Goal: Information Seeking & Learning: Learn about a topic

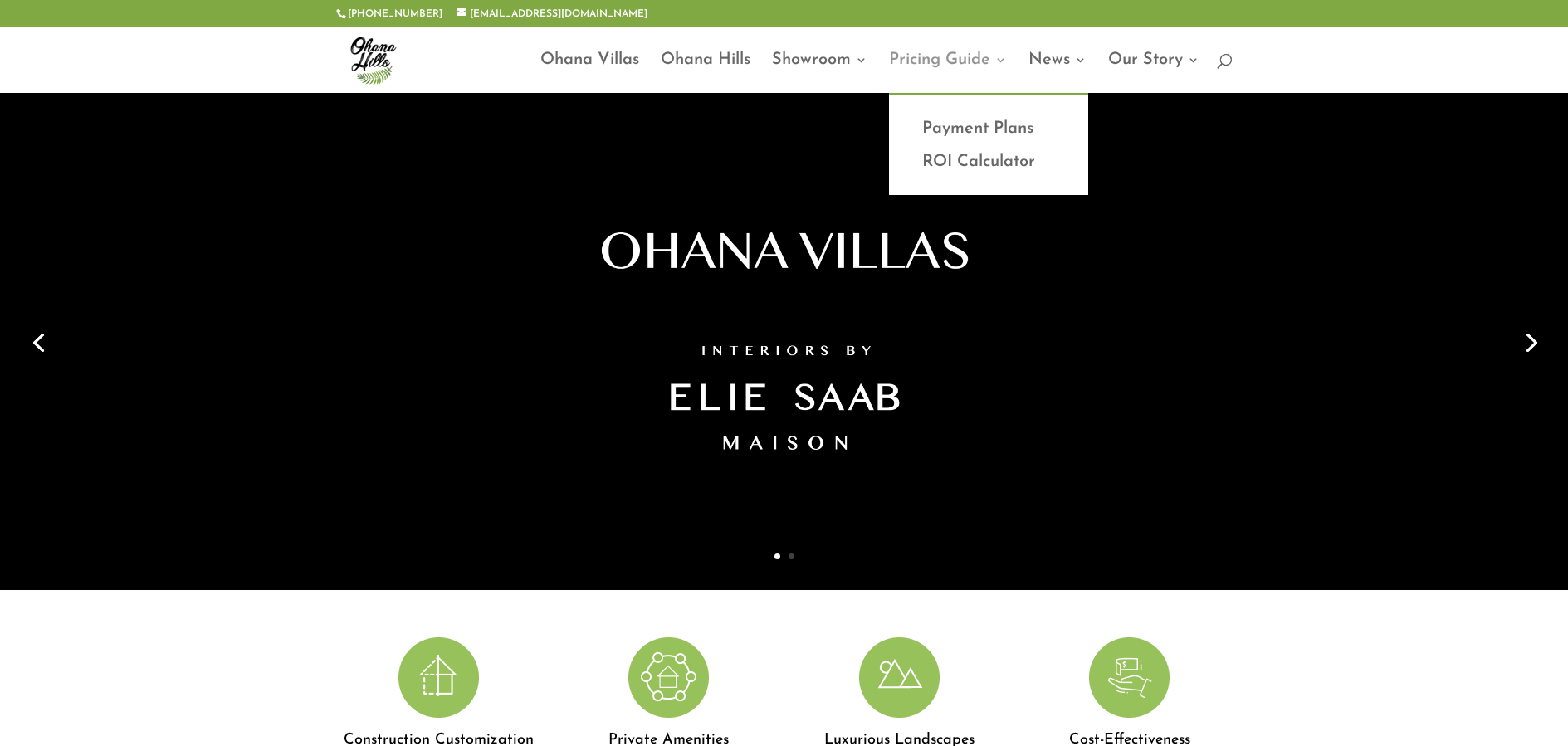
click at [905, 57] on link "Pricing Guide" at bounding box center [948, 73] width 118 height 39
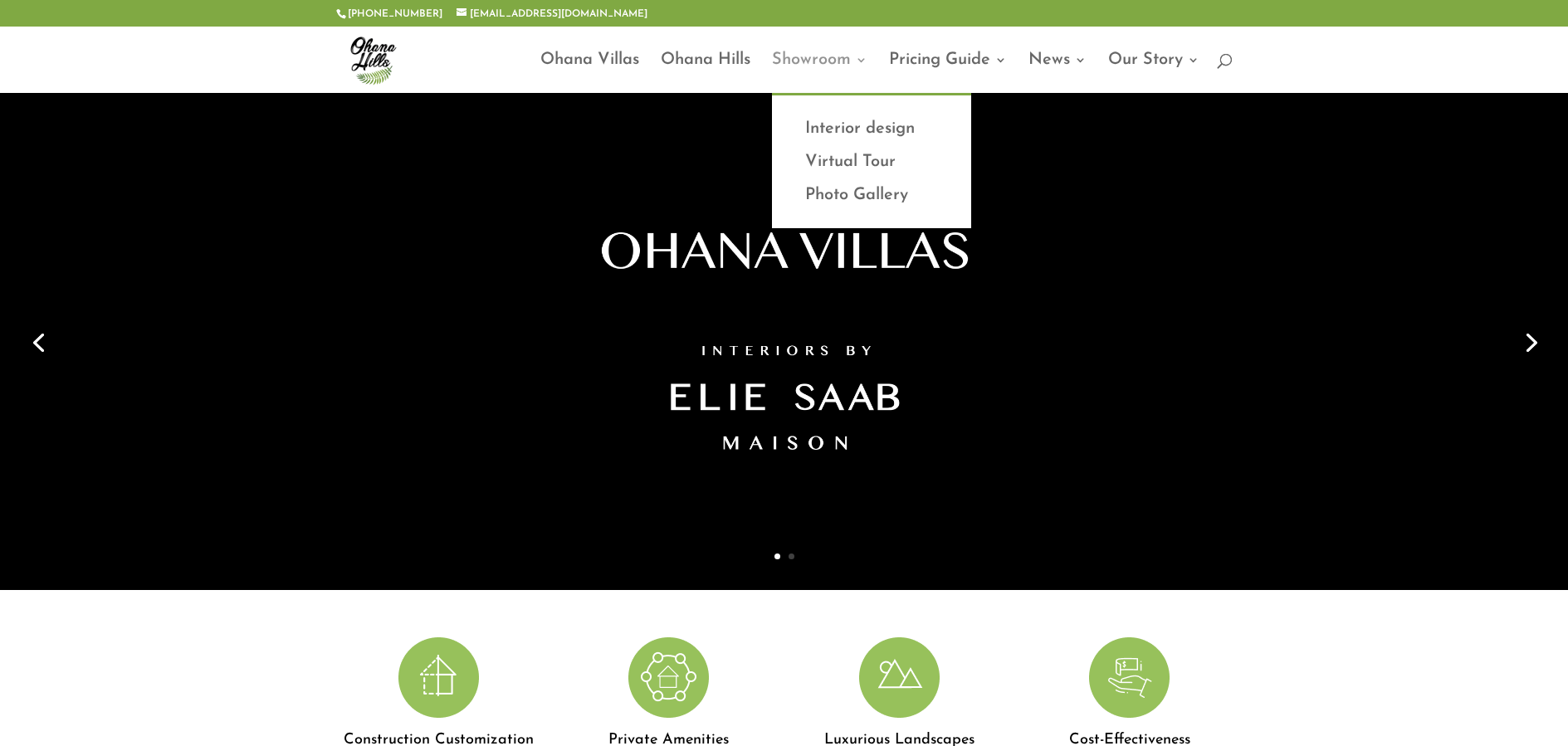
click at [810, 54] on link "Showroom" at bounding box center [820, 73] width 95 height 39
click at [806, 189] on link "Photo Gallery" at bounding box center [872, 195] width 166 height 33
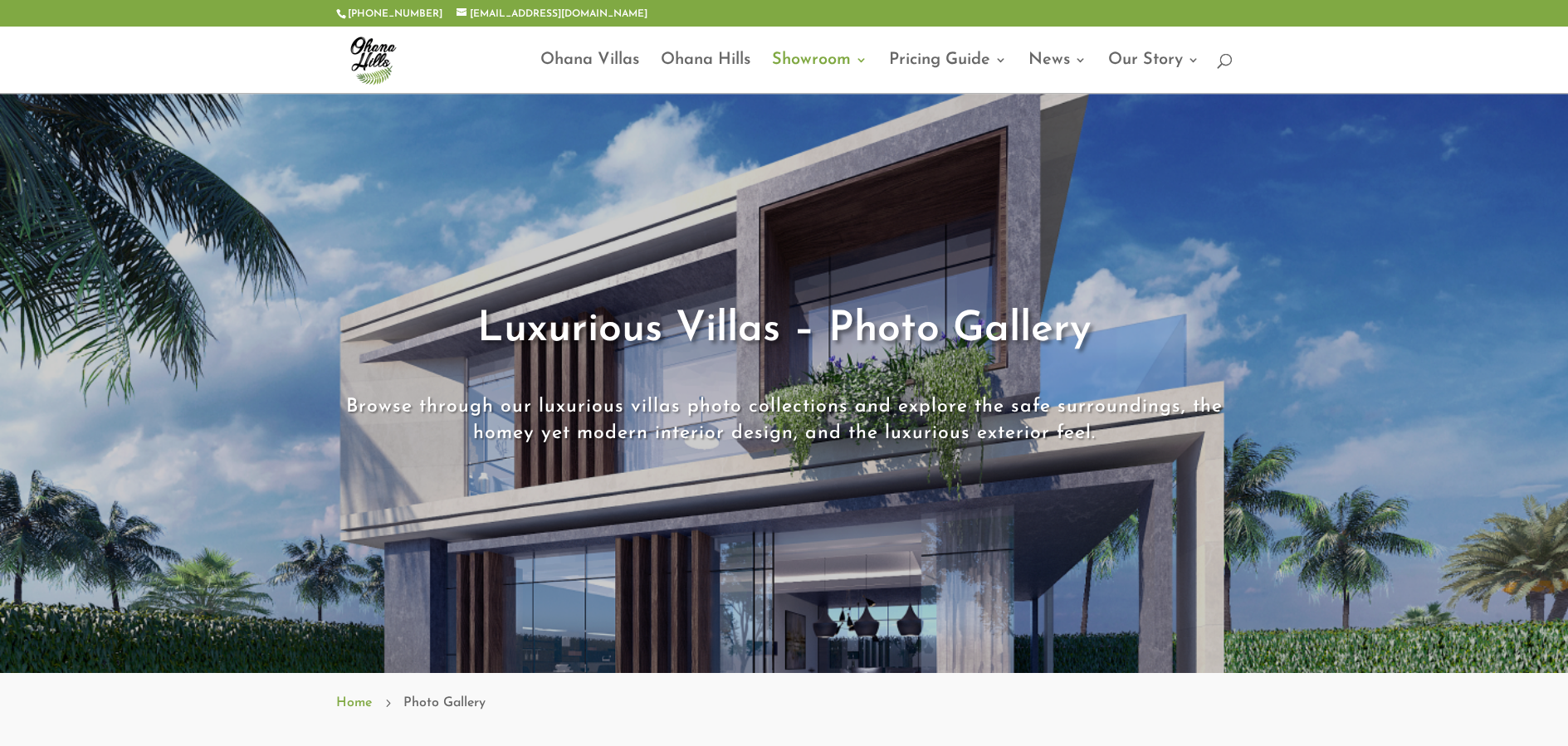
drag, startPoint x: 1567, startPoint y: 116, endPoint x: 1571, endPoint y: 136, distance: 20.4
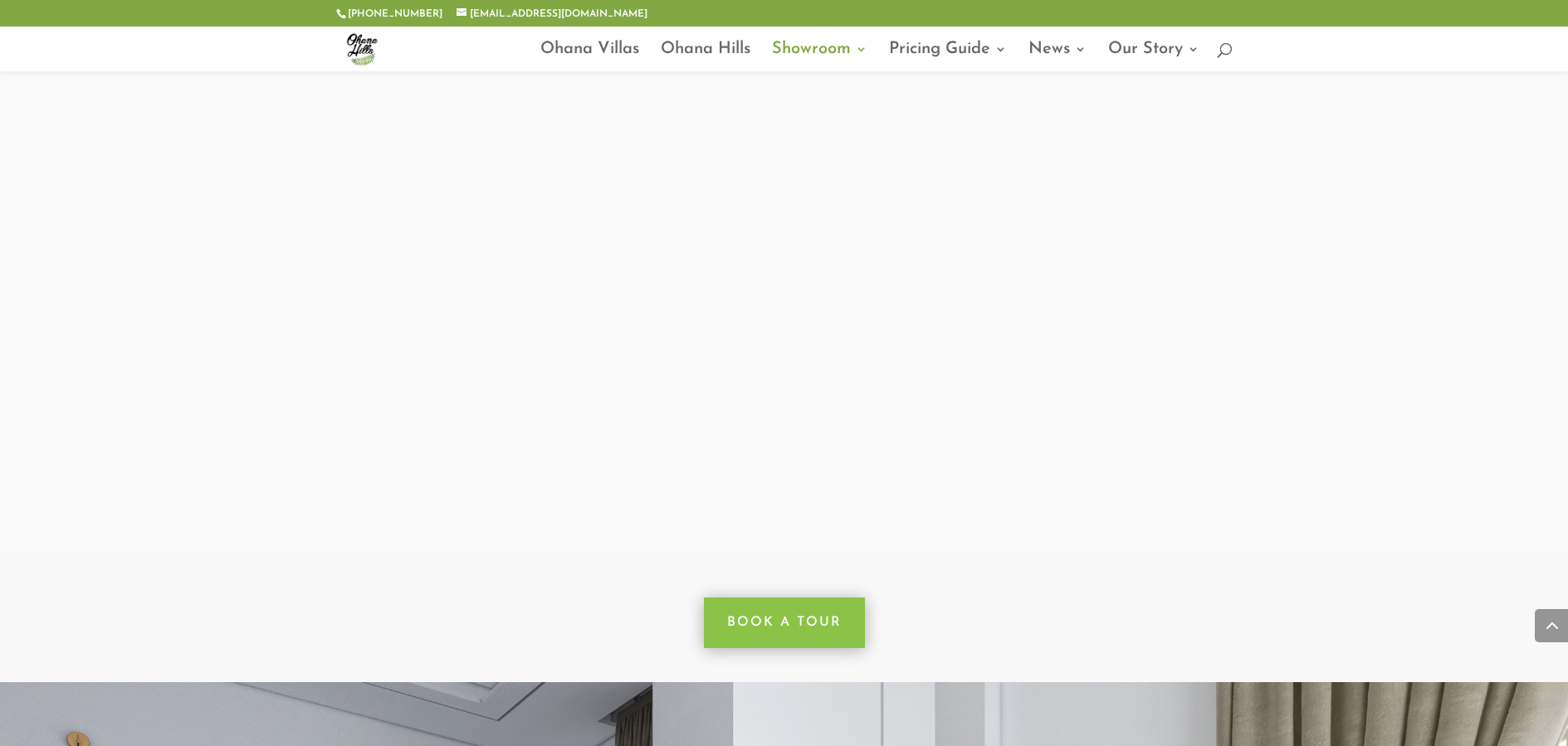
scroll to position [1189, 0]
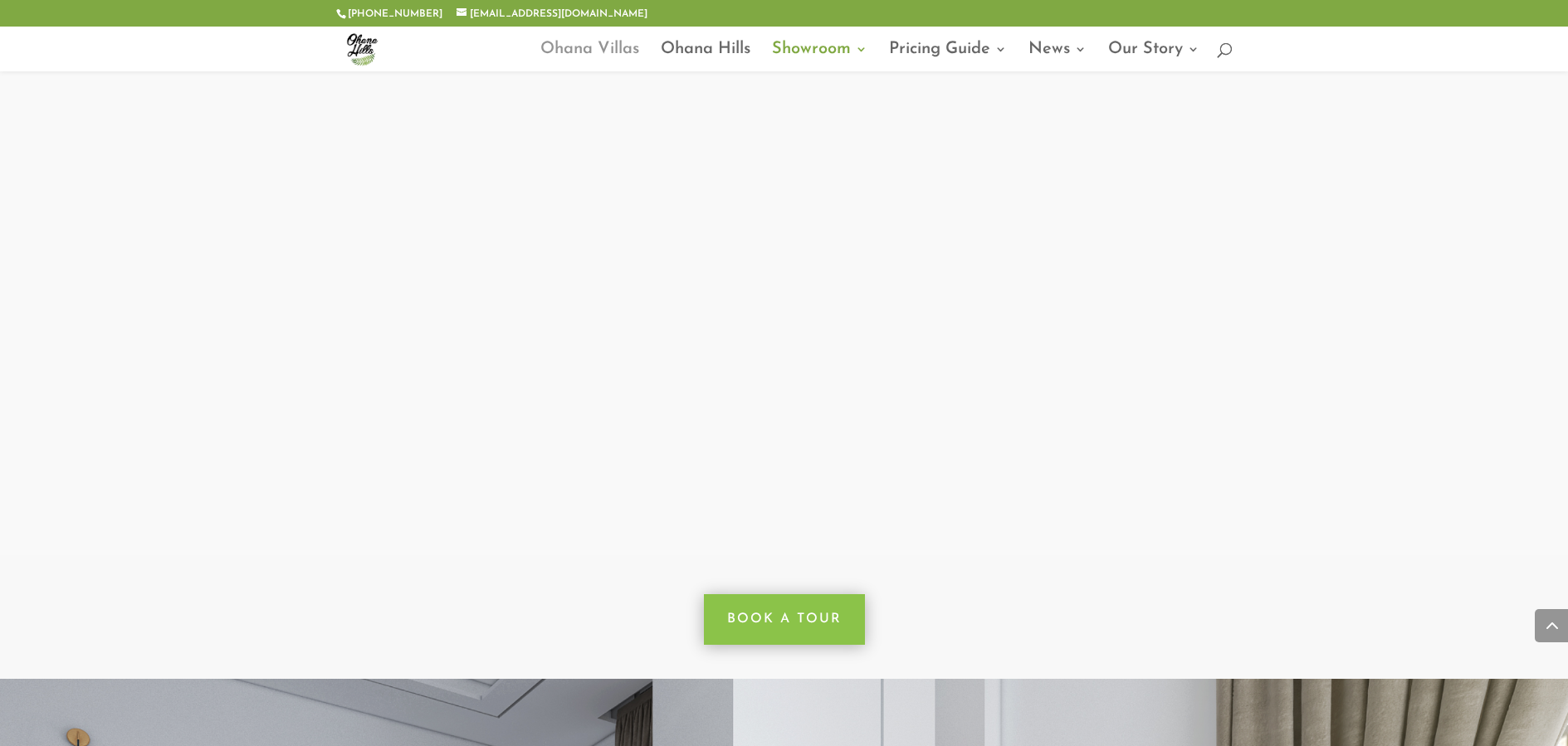
click at [570, 44] on link "Ohana Villas" at bounding box center [590, 58] width 99 height 28
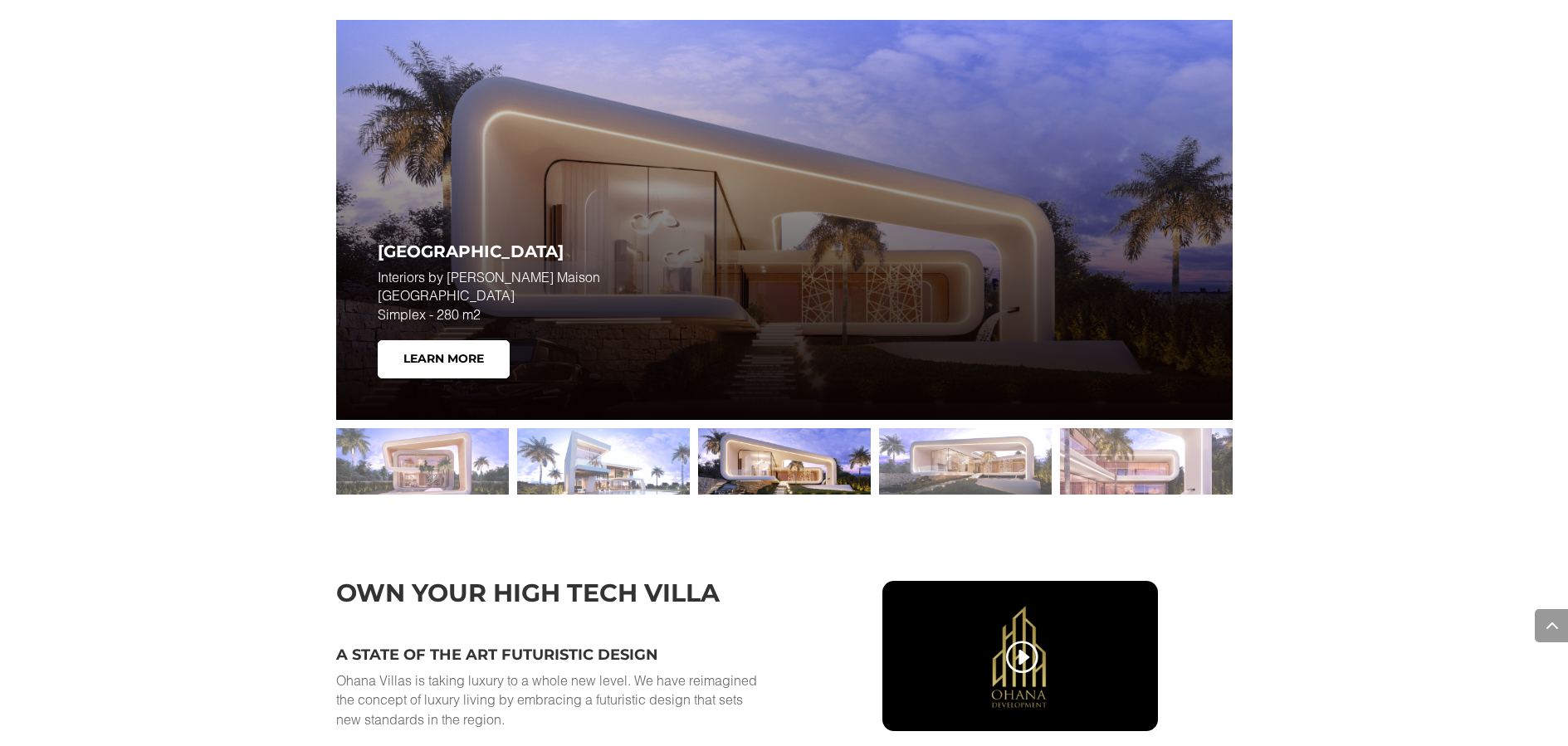
scroll to position [2489, 0]
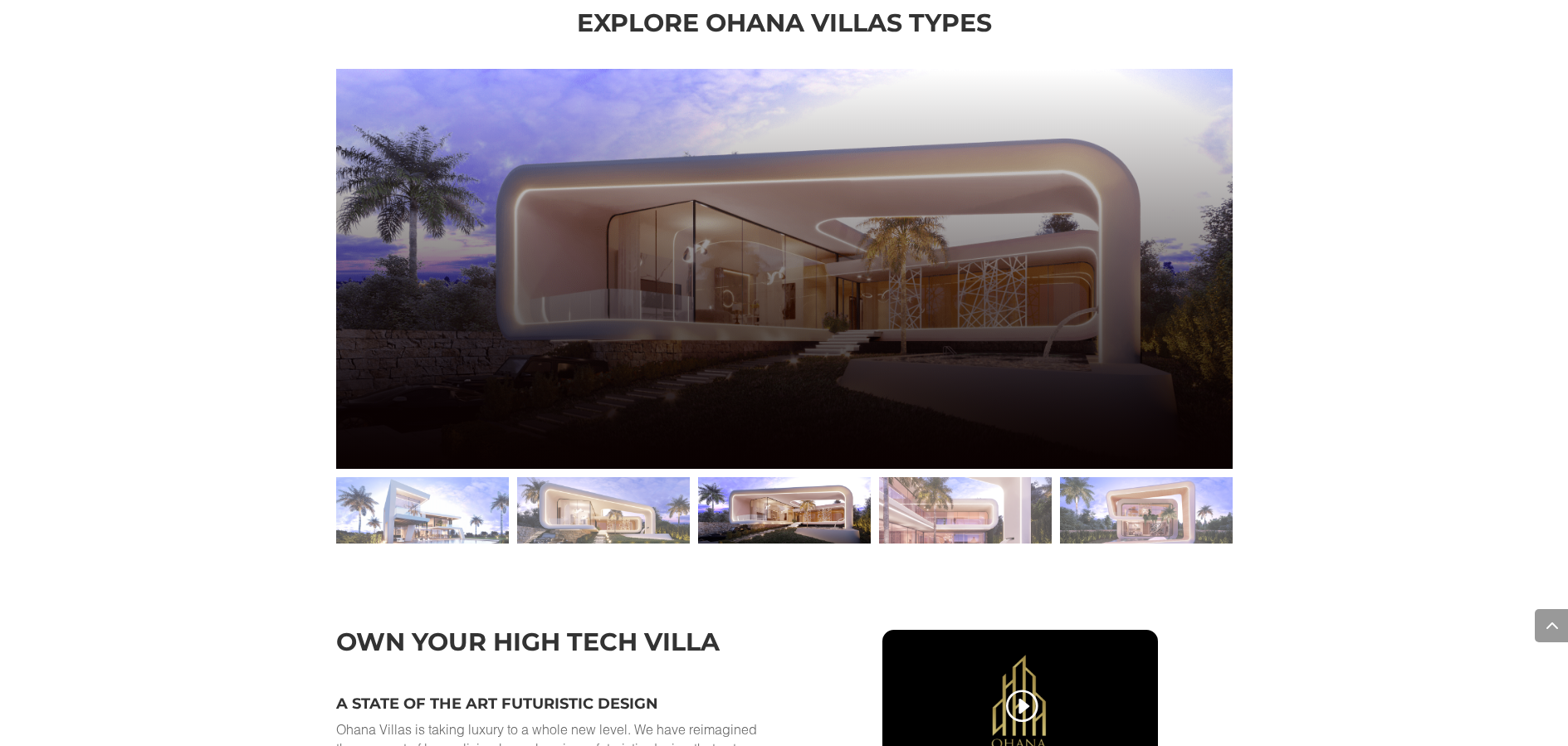
click at [450, 392] on link "Learn More" at bounding box center [444, 409] width 132 height 39
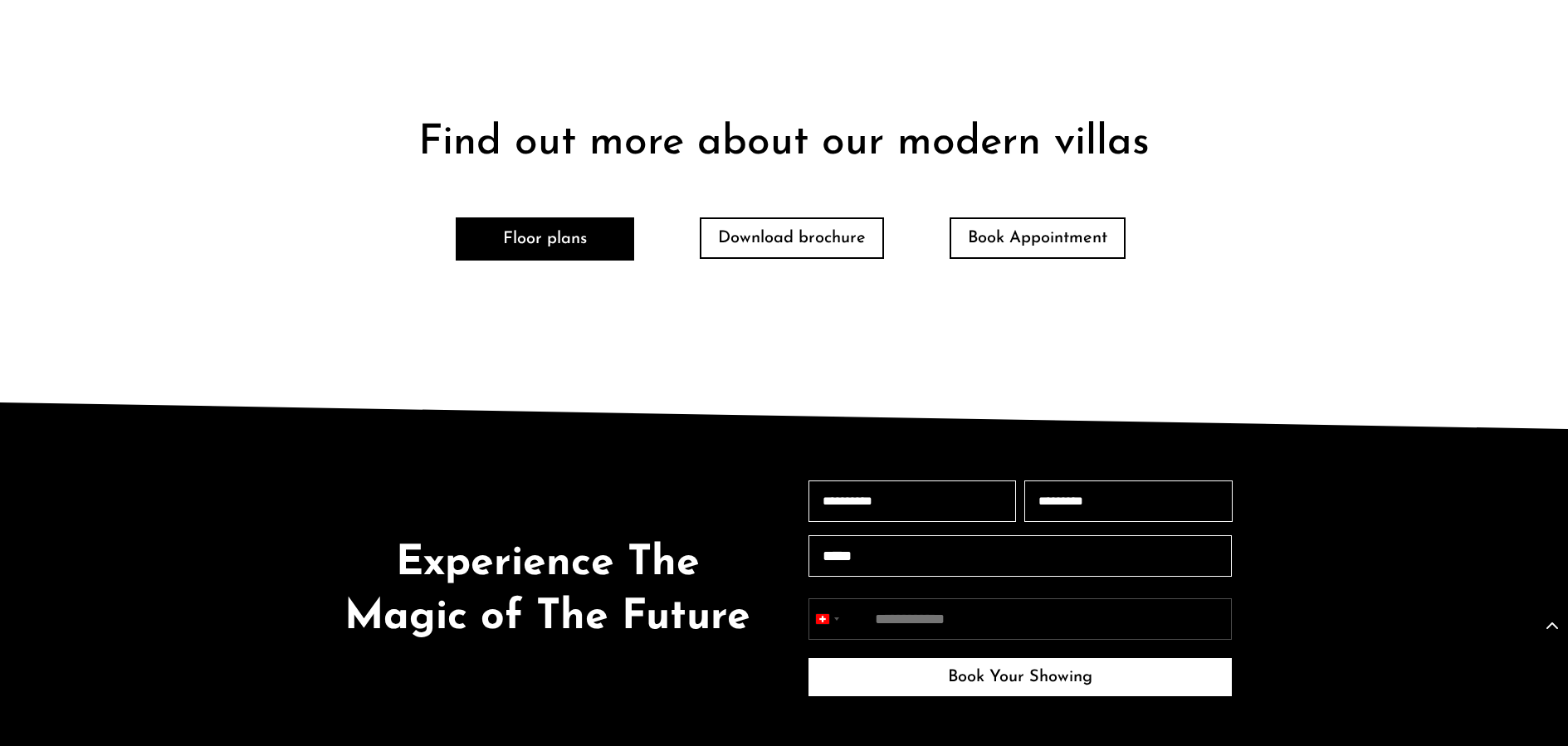
scroll to position [3767, 0]
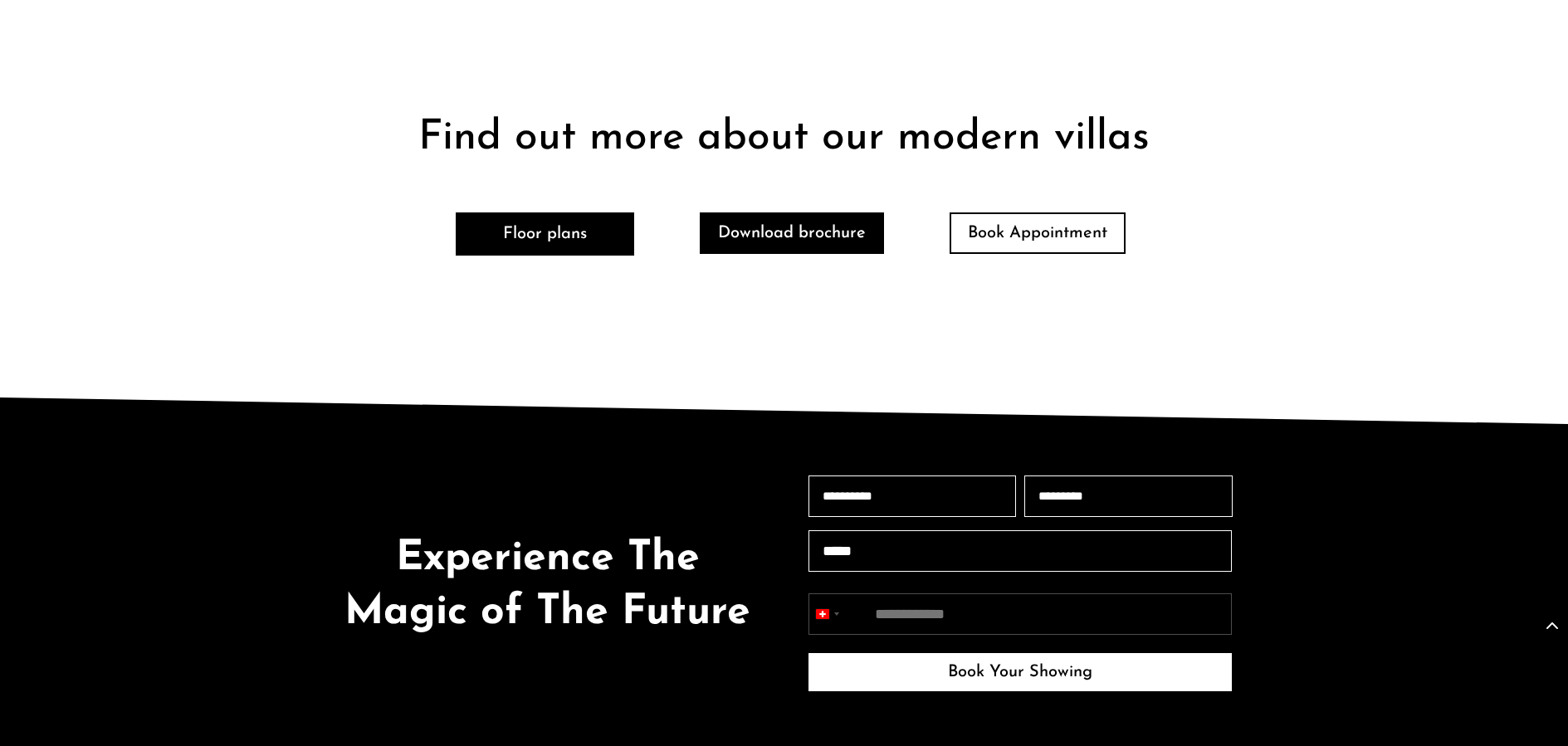
click at [847, 244] on link "Download brochure" at bounding box center [792, 234] width 184 height 42
click at [797, 225] on link "Download brochure" at bounding box center [792, 234] width 184 height 42
click at [822, 224] on link "Download brochure" at bounding box center [792, 234] width 184 height 42
click at [809, 233] on link "Download brochure" at bounding box center [792, 234] width 184 height 42
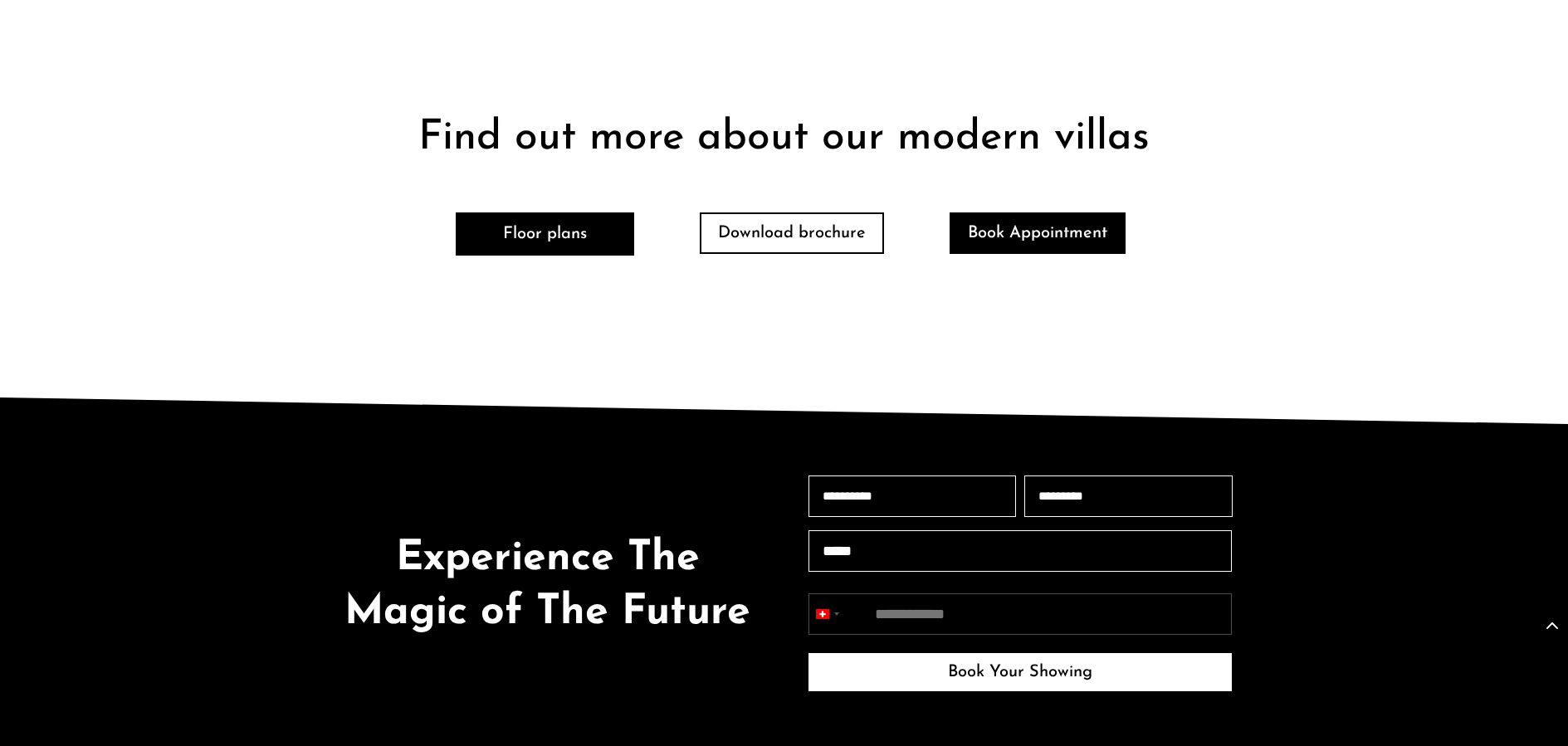
click at [1033, 221] on link "Book Appointment" at bounding box center [1038, 234] width 176 height 42
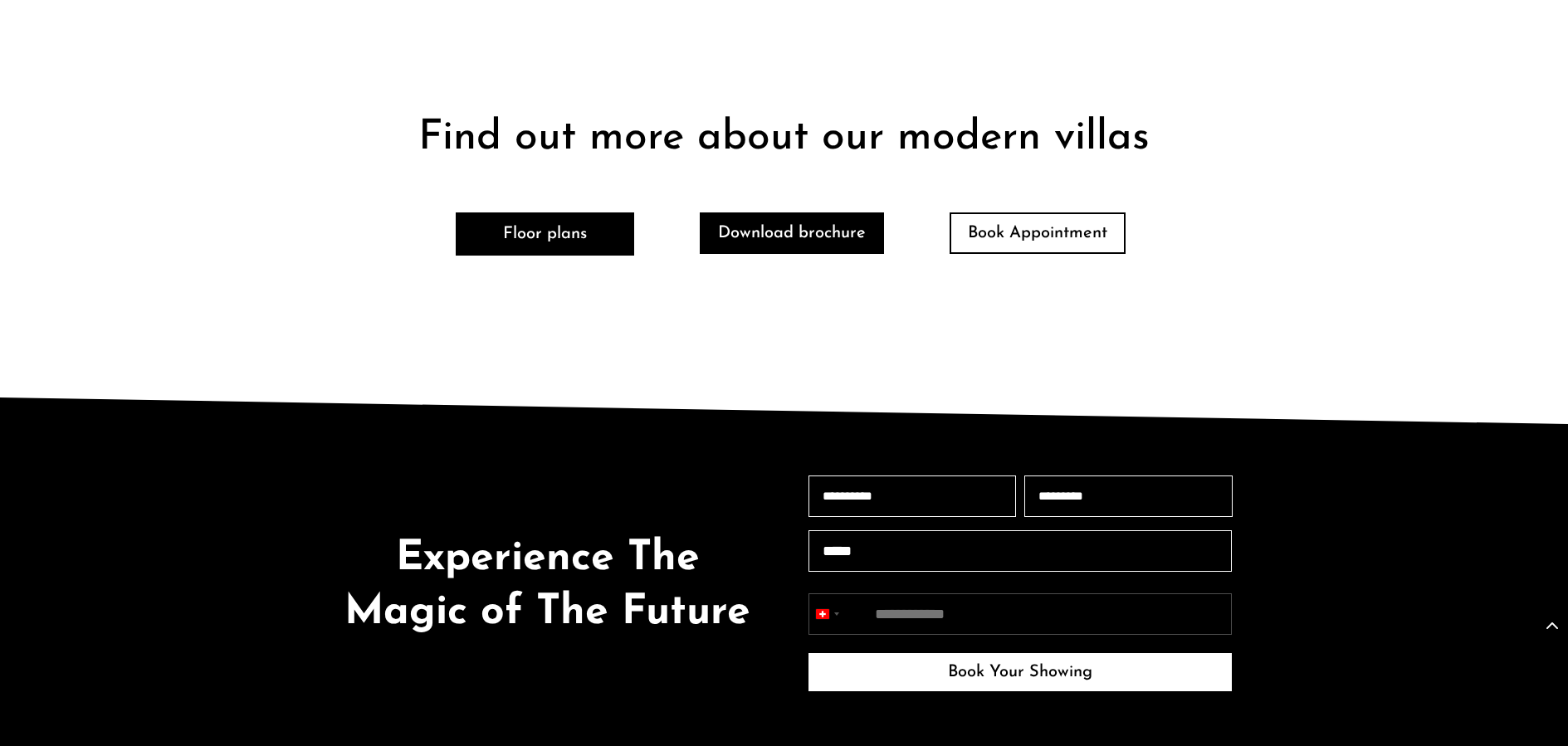
click at [759, 227] on link "Download brochure" at bounding box center [792, 234] width 184 height 42
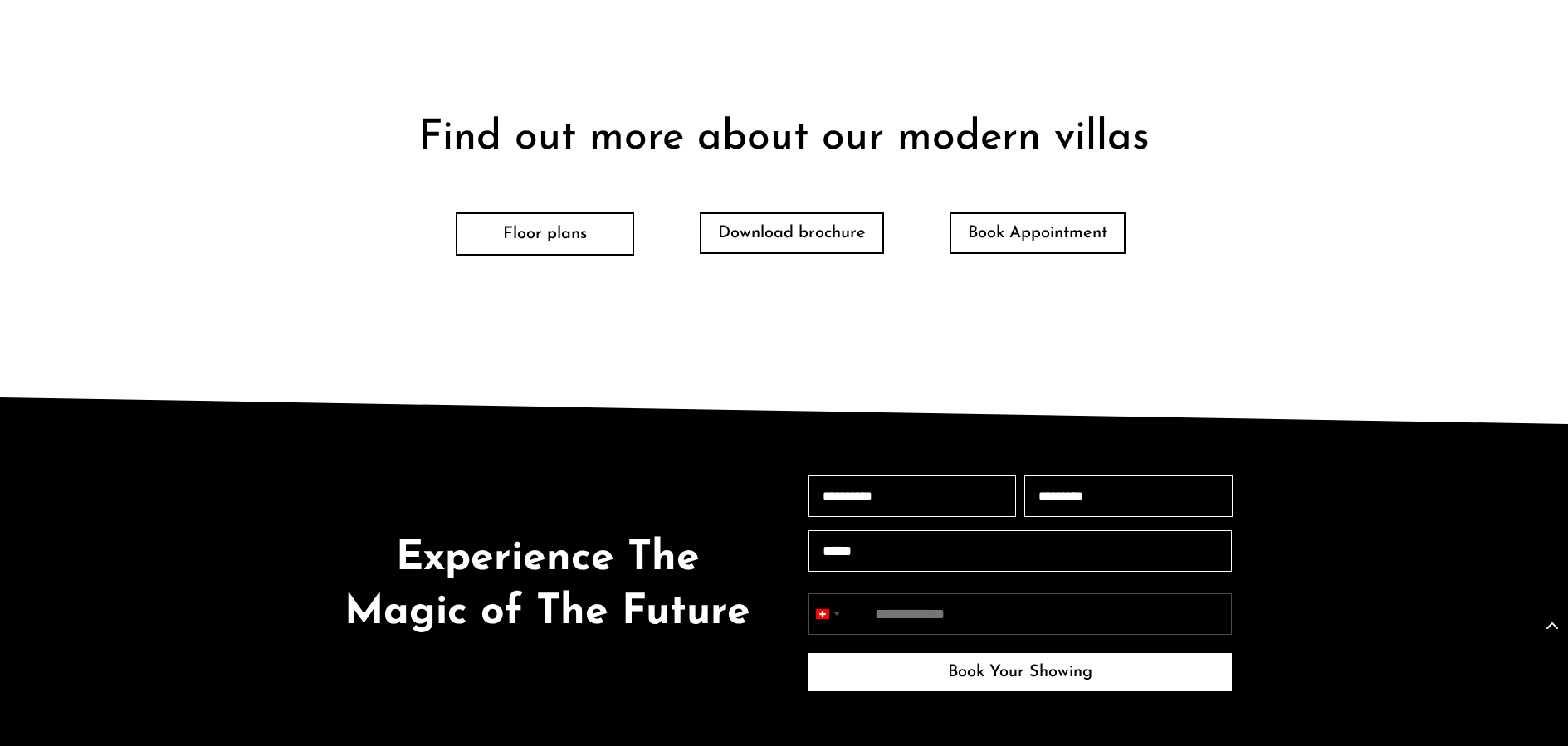
click at [563, 234] on link "Floor plans" at bounding box center [544, 234] width 178 height 44
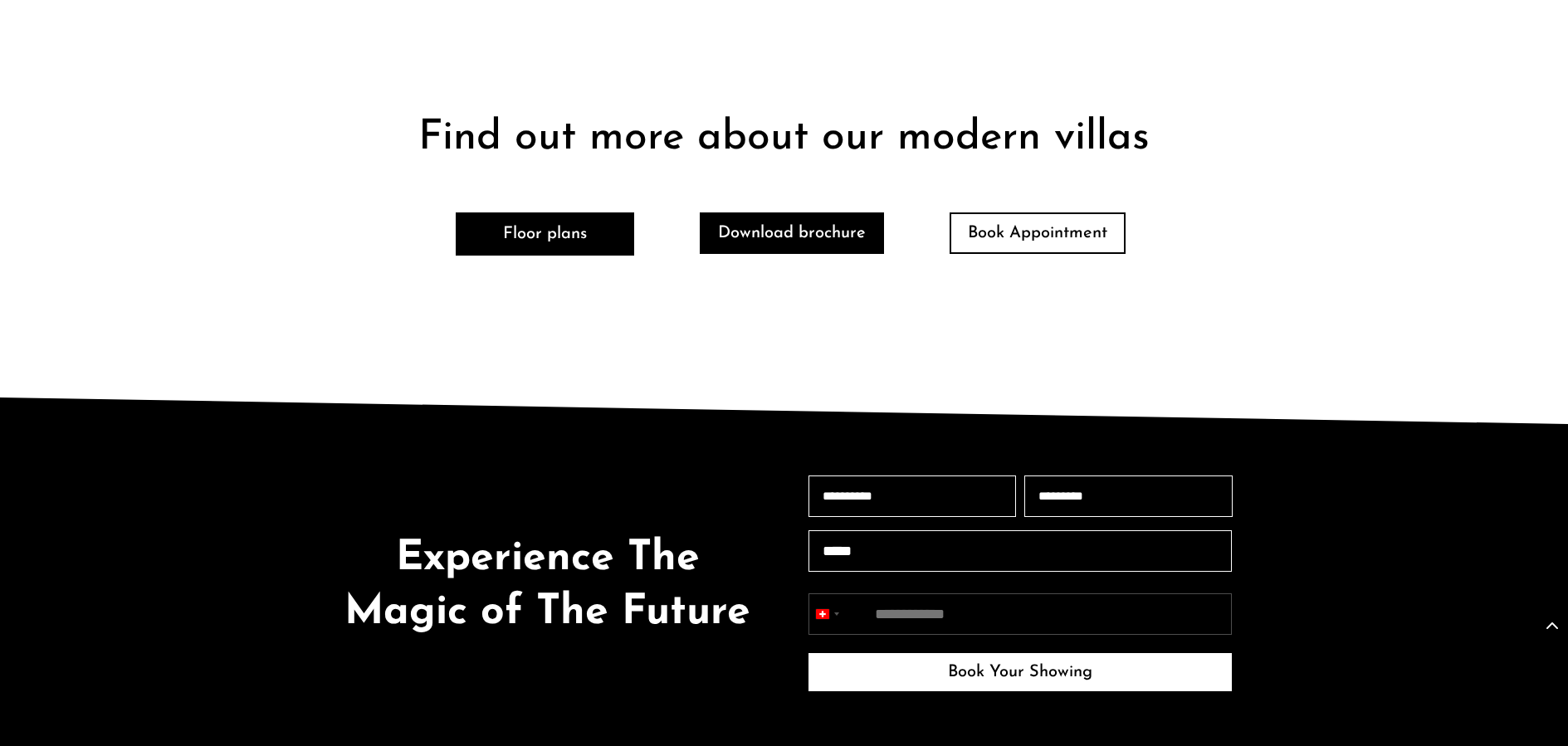
click at [811, 234] on link "Download brochure" at bounding box center [792, 234] width 184 height 42
click at [823, 229] on link "Download brochure" at bounding box center [792, 234] width 184 height 42
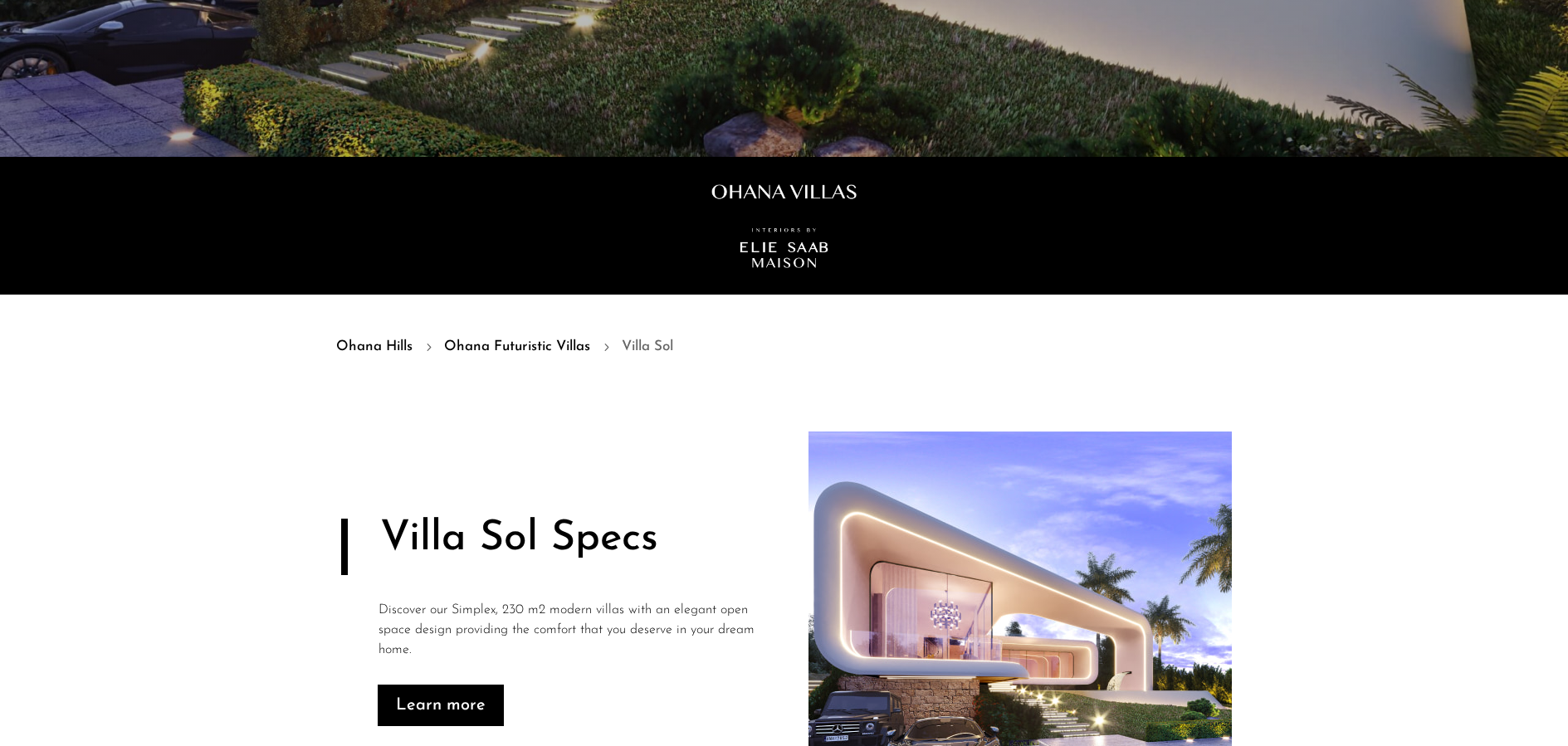
scroll to position [598, 0]
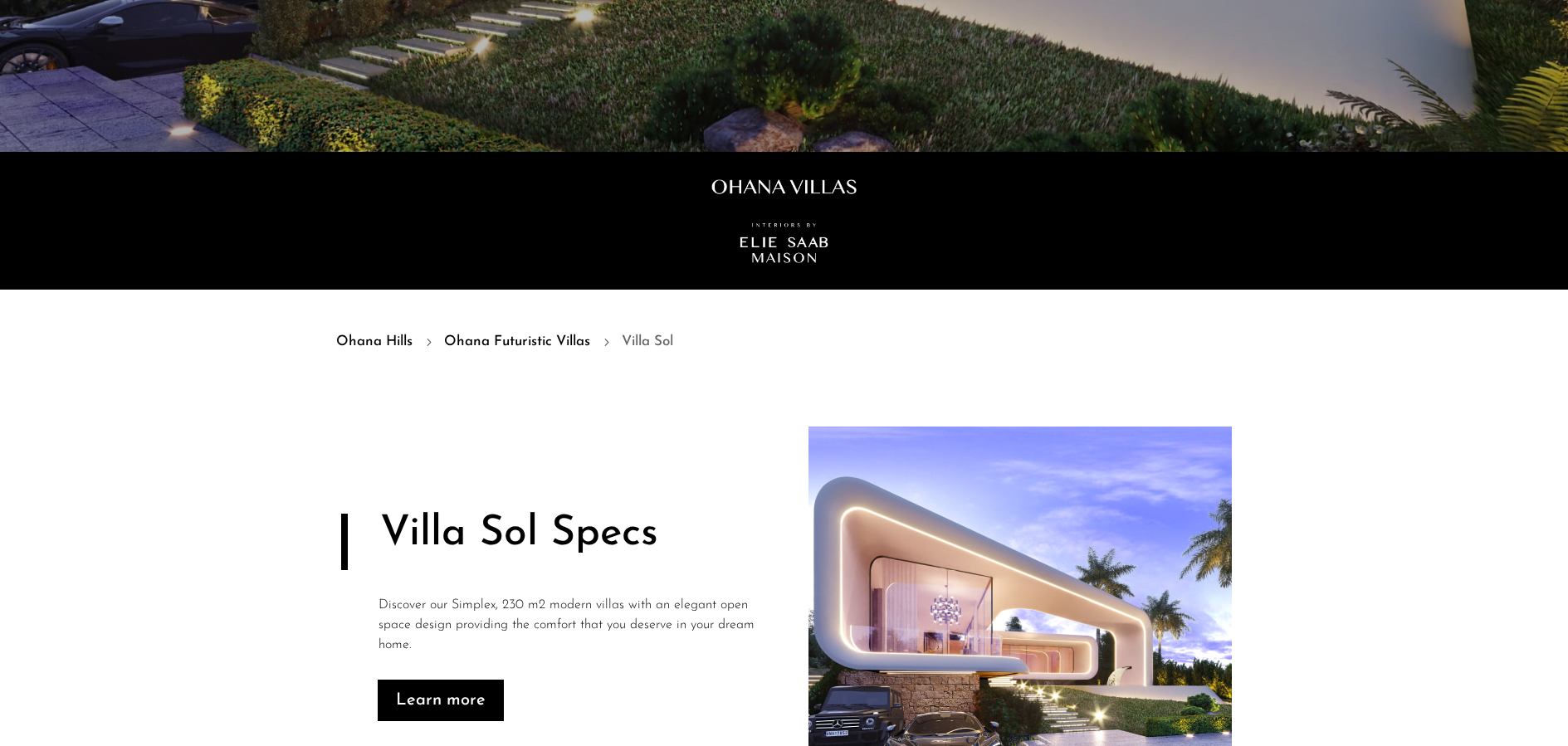
click at [530, 339] on link "Ohana Futuristic Villas" at bounding box center [517, 342] width 146 height 22
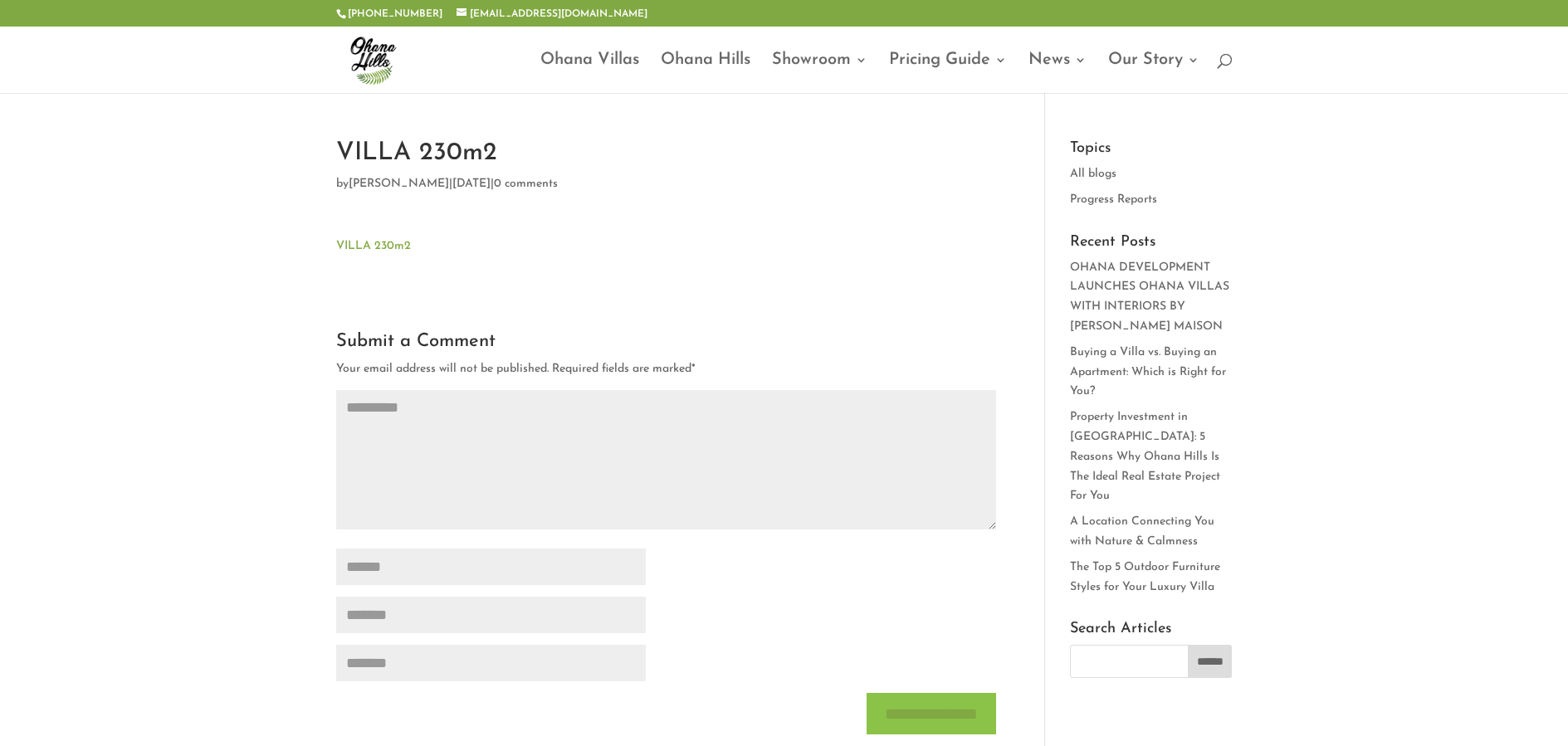
click at [379, 246] on link "VILLA 230m2" at bounding box center [373, 245] width 75 height 13
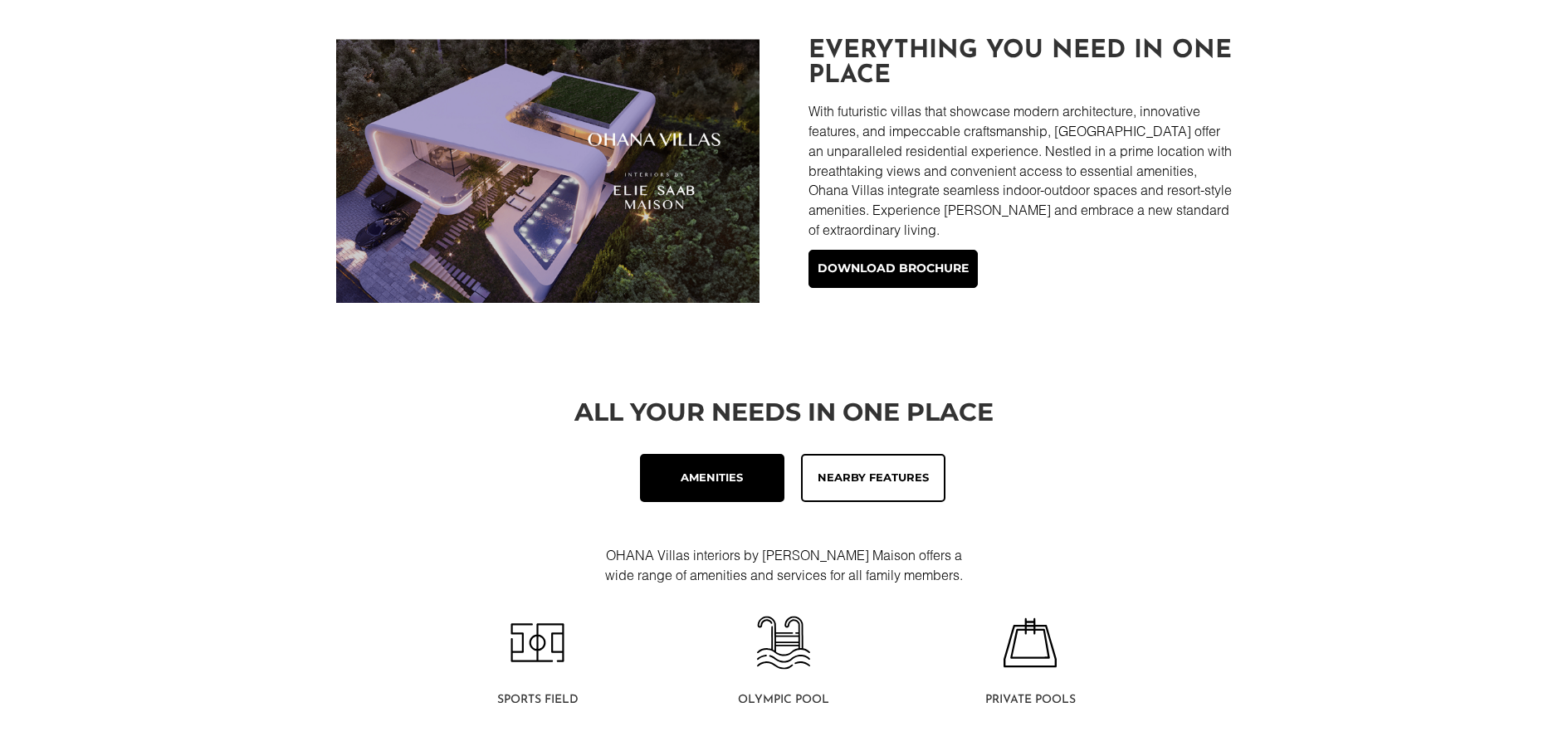
scroll to position [646, 0]
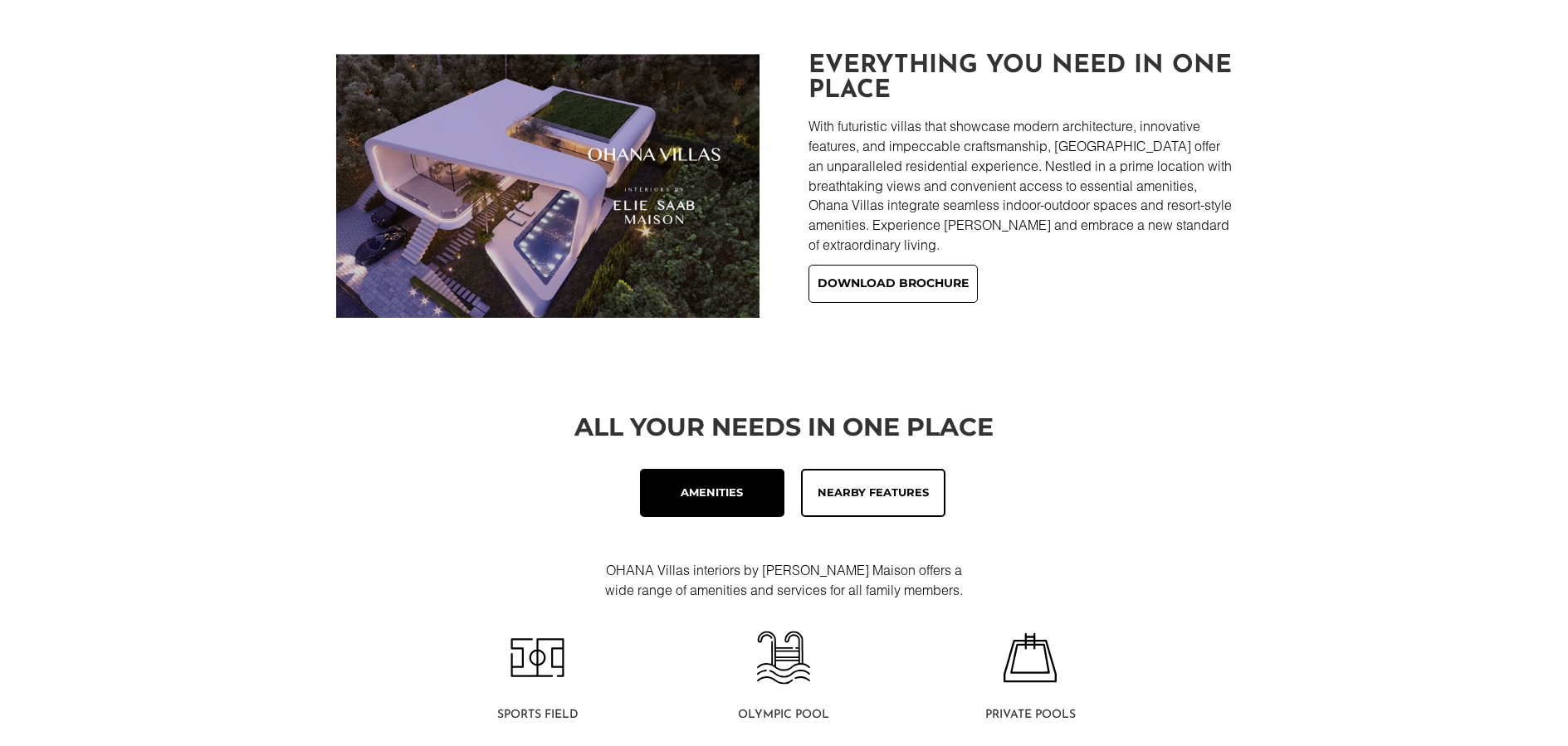
click at [894, 285] on link "Download brochure" at bounding box center [893, 284] width 169 height 39
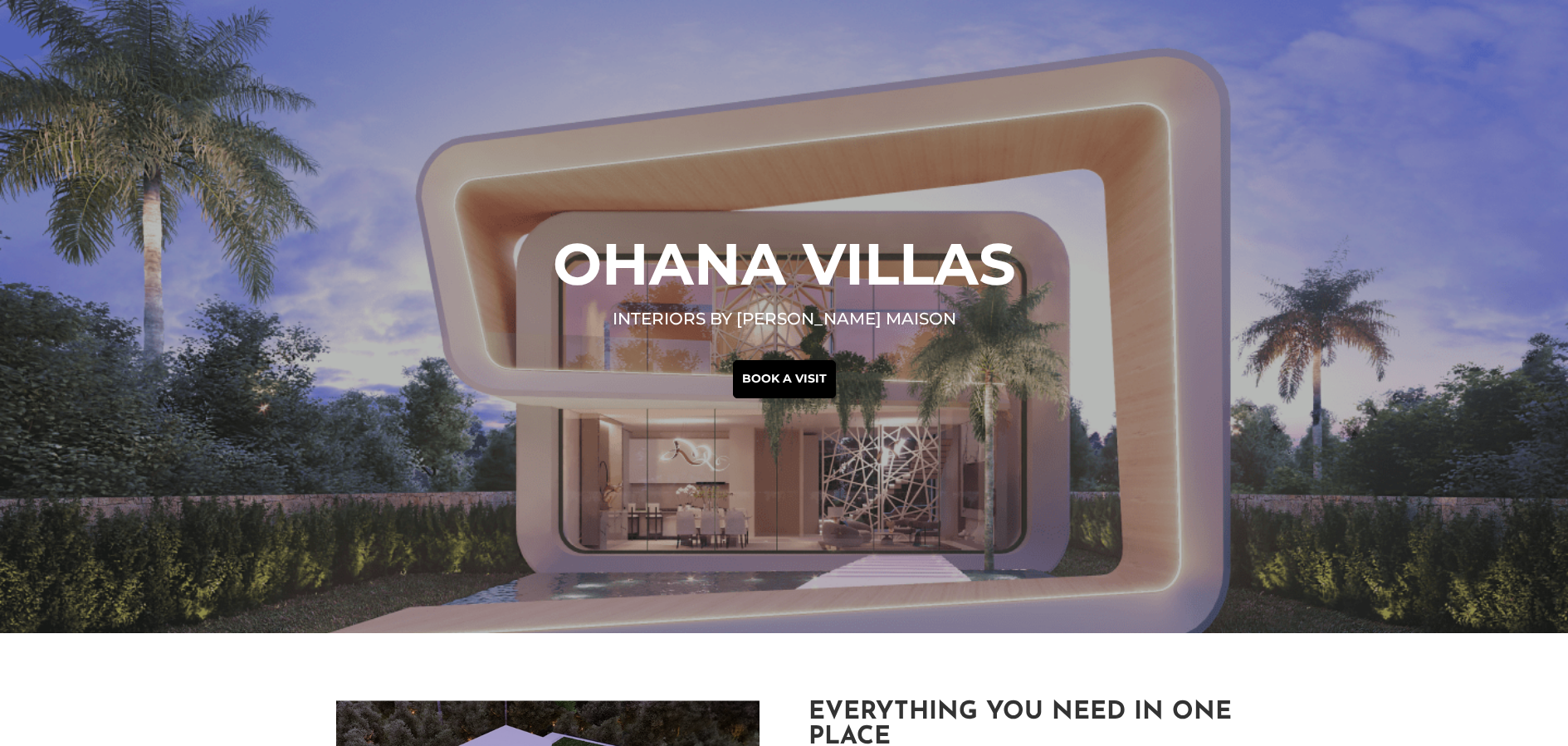
drag, startPoint x: 1570, startPoint y: 109, endPoint x: 1567, endPoint y: 130, distance: 21.2
click at [1567, 130] on div "Ohana Villas interiors by [PERSON_NAME] Maison Book a visit" at bounding box center [784, 316] width 1568 height 633
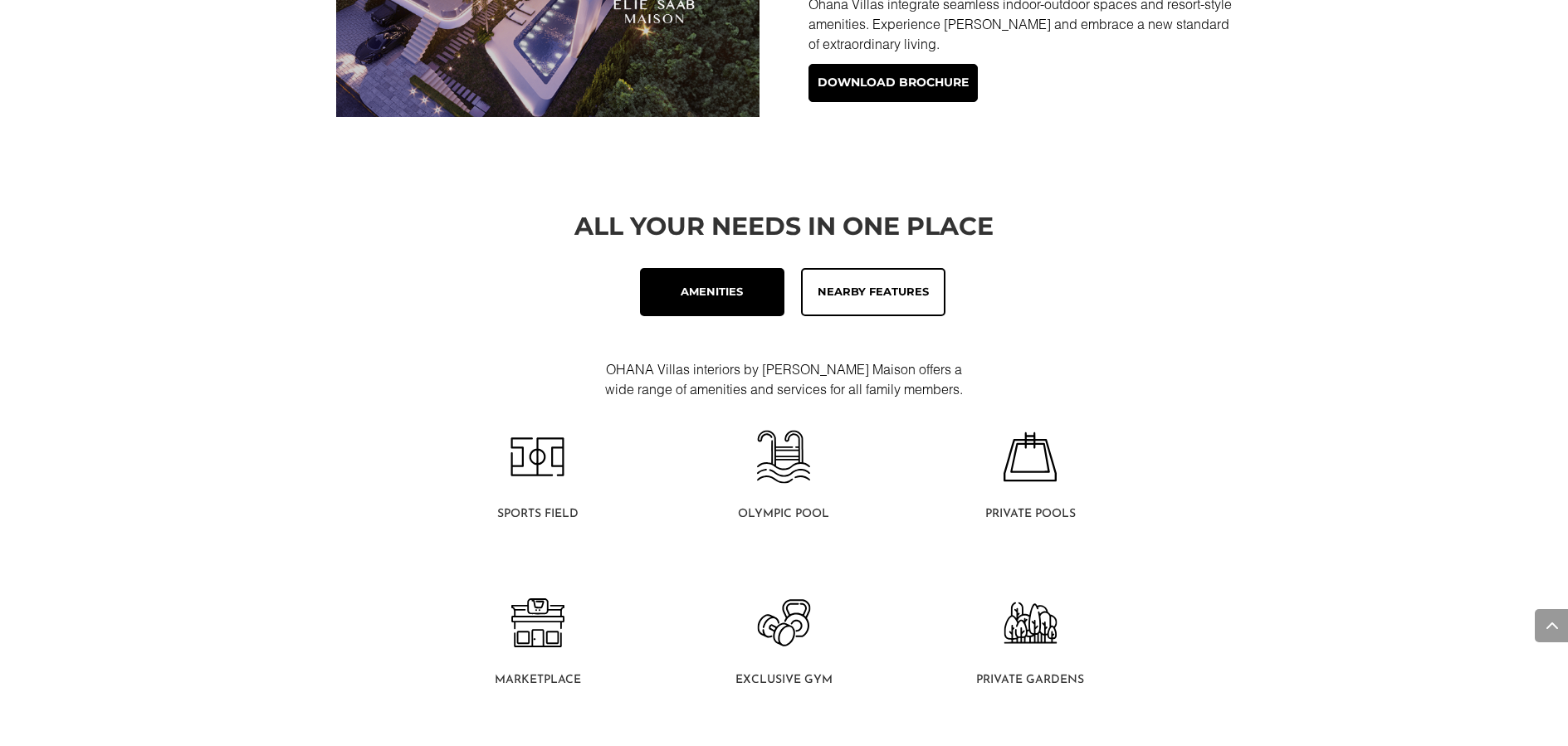
scroll to position [769, 0]
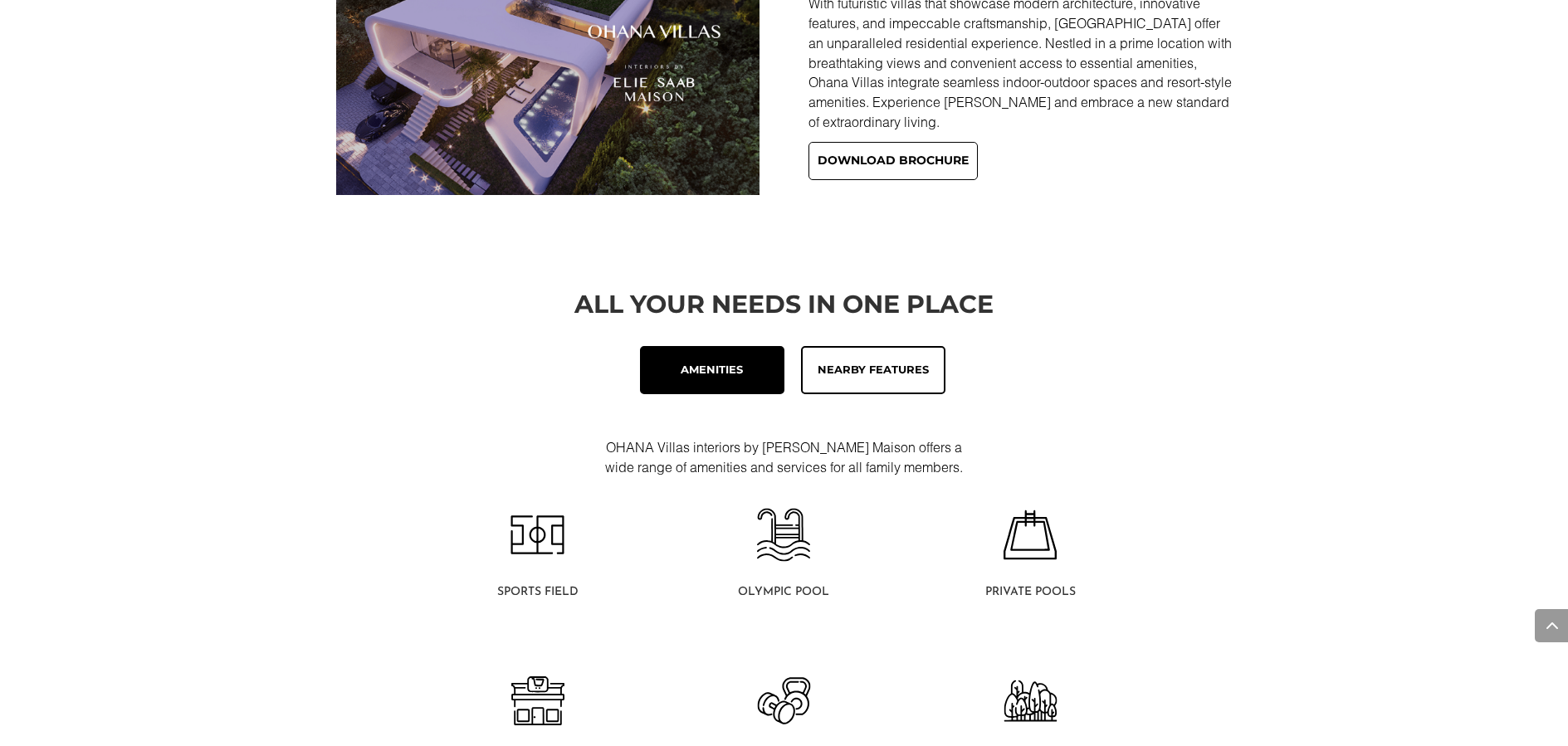
click at [881, 154] on link "Download brochure" at bounding box center [893, 161] width 169 height 39
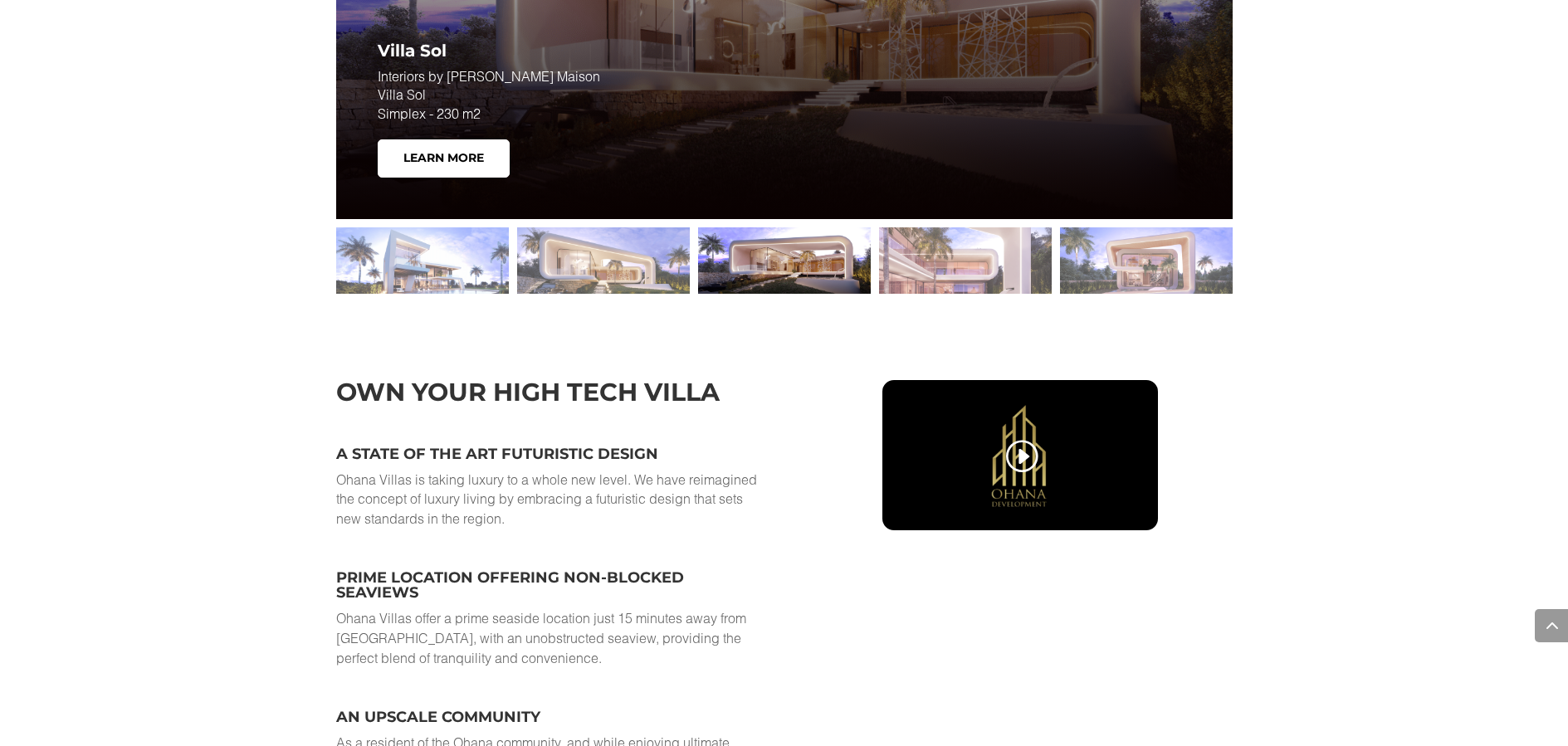
scroll to position [2675, 0]
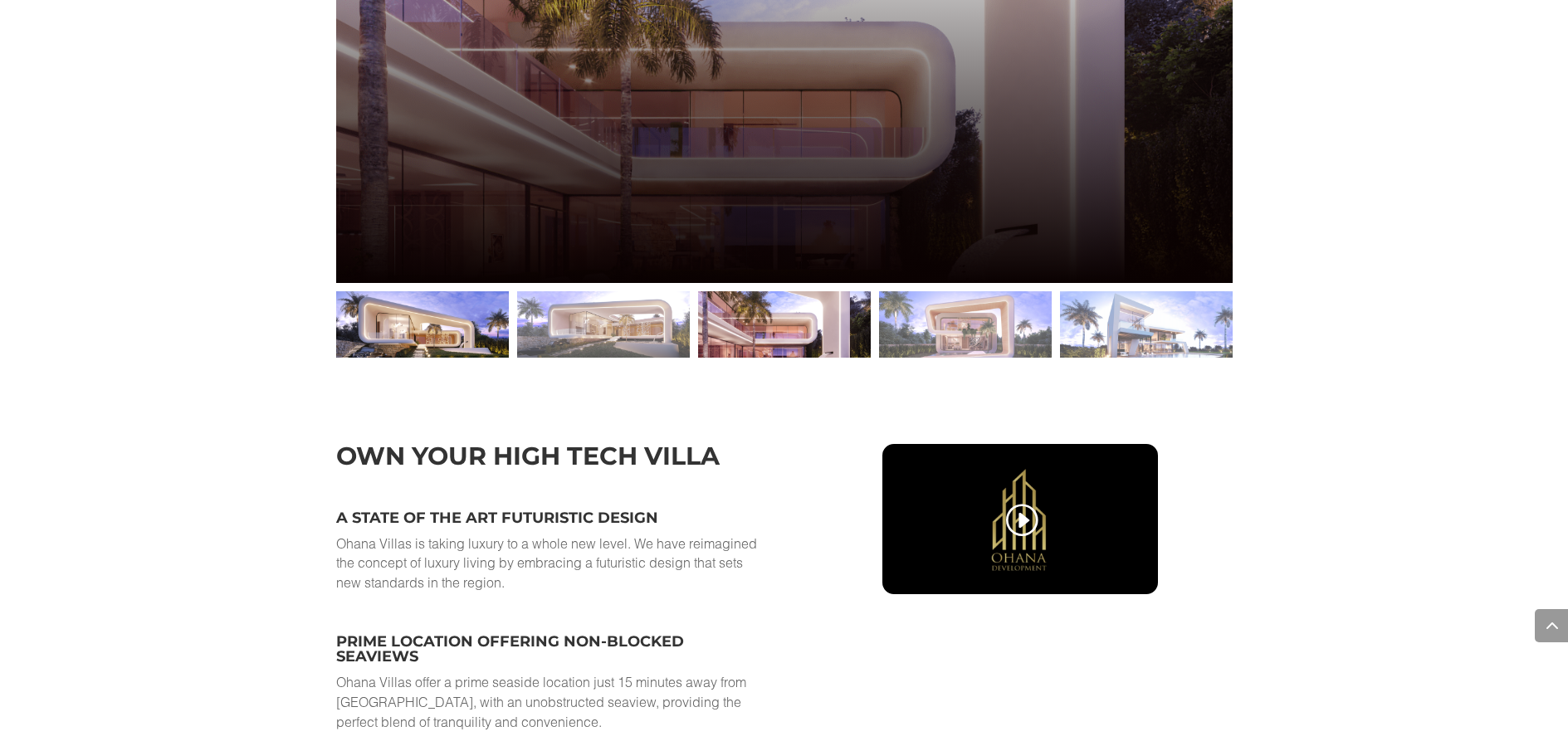
click at [404, 317] on div at bounding box center [422, 324] width 173 height 66
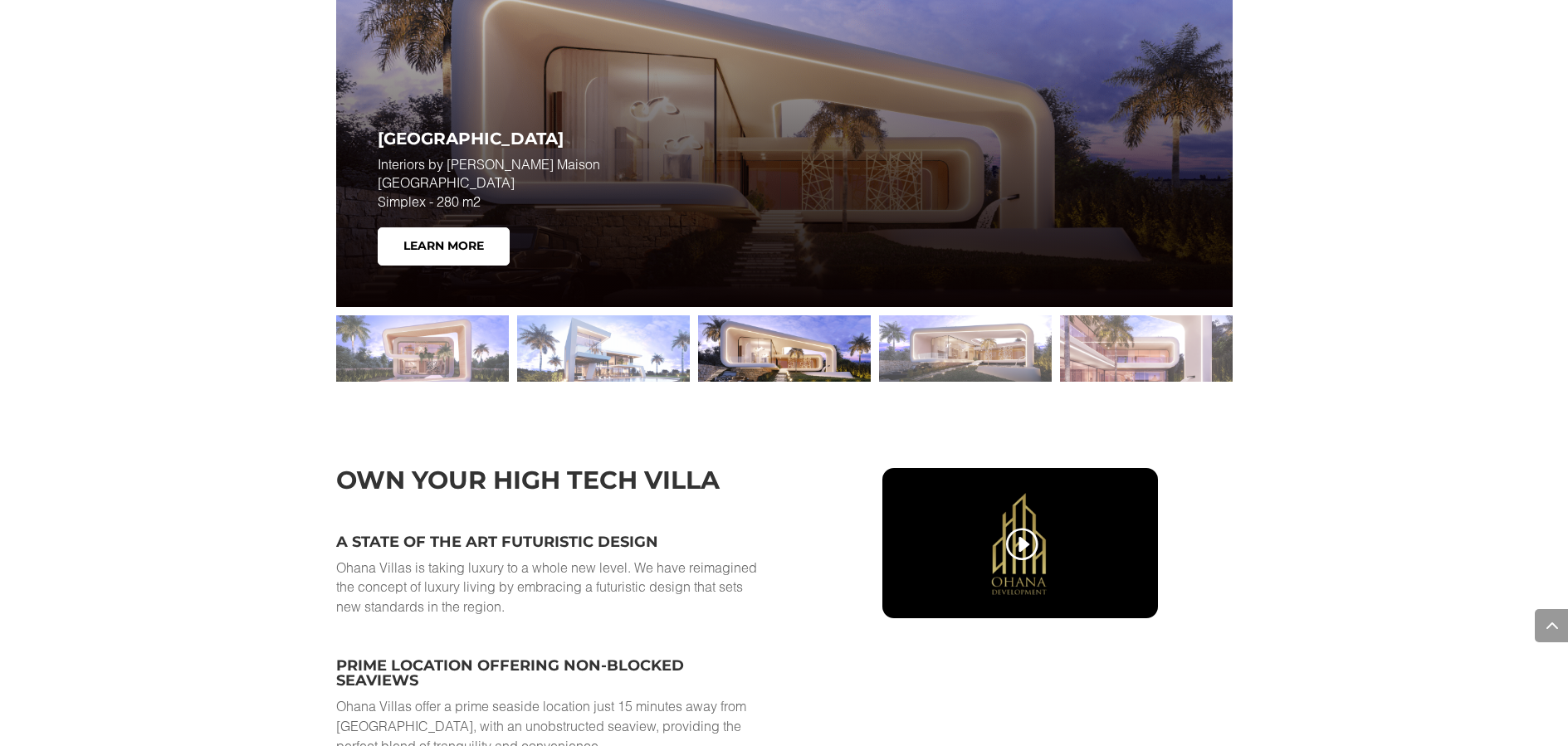
scroll to position [2641, 0]
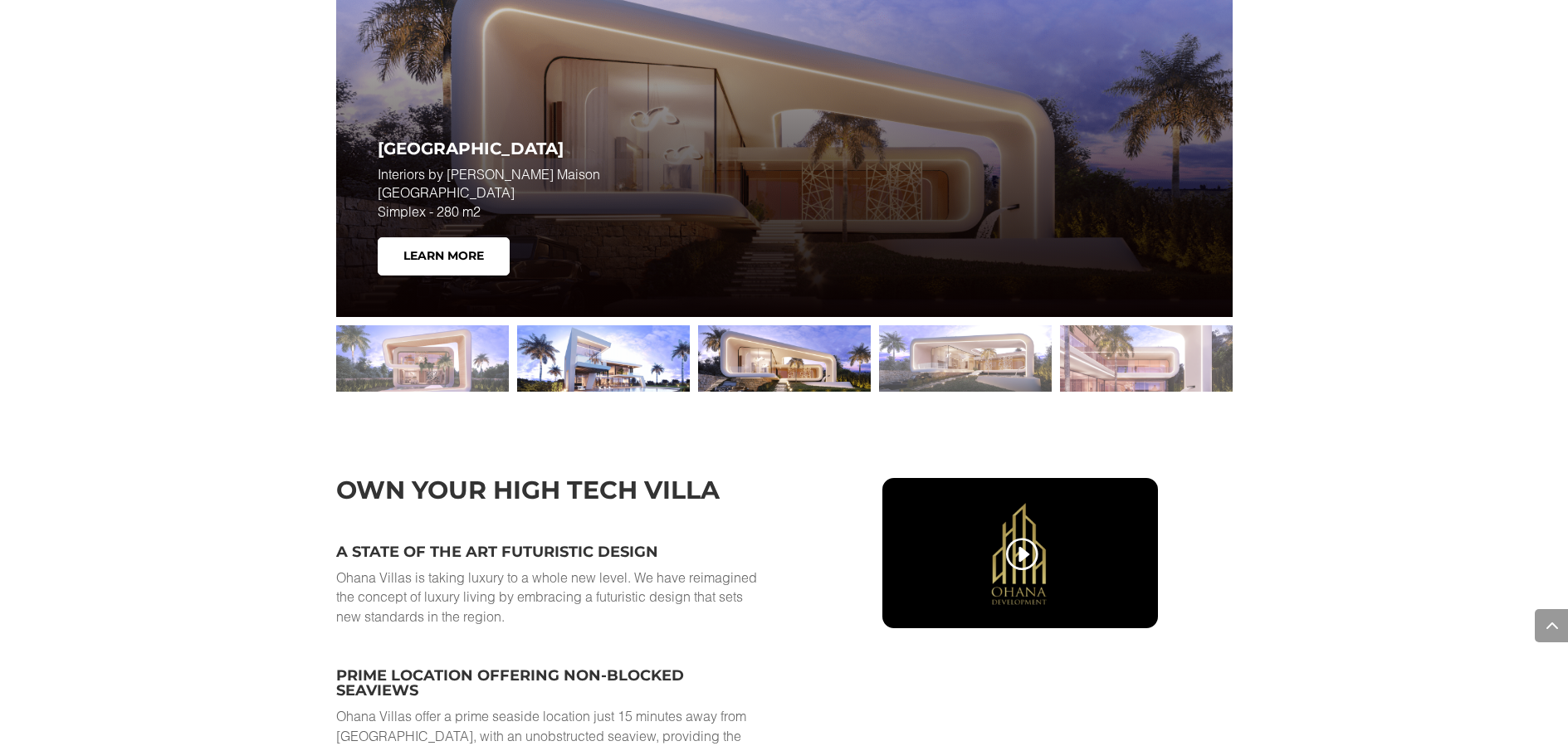
click at [633, 364] on div at bounding box center [604, 358] width 173 height 66
click at [763, 369] on div at bounding box center [785, 358] width 173 height 66
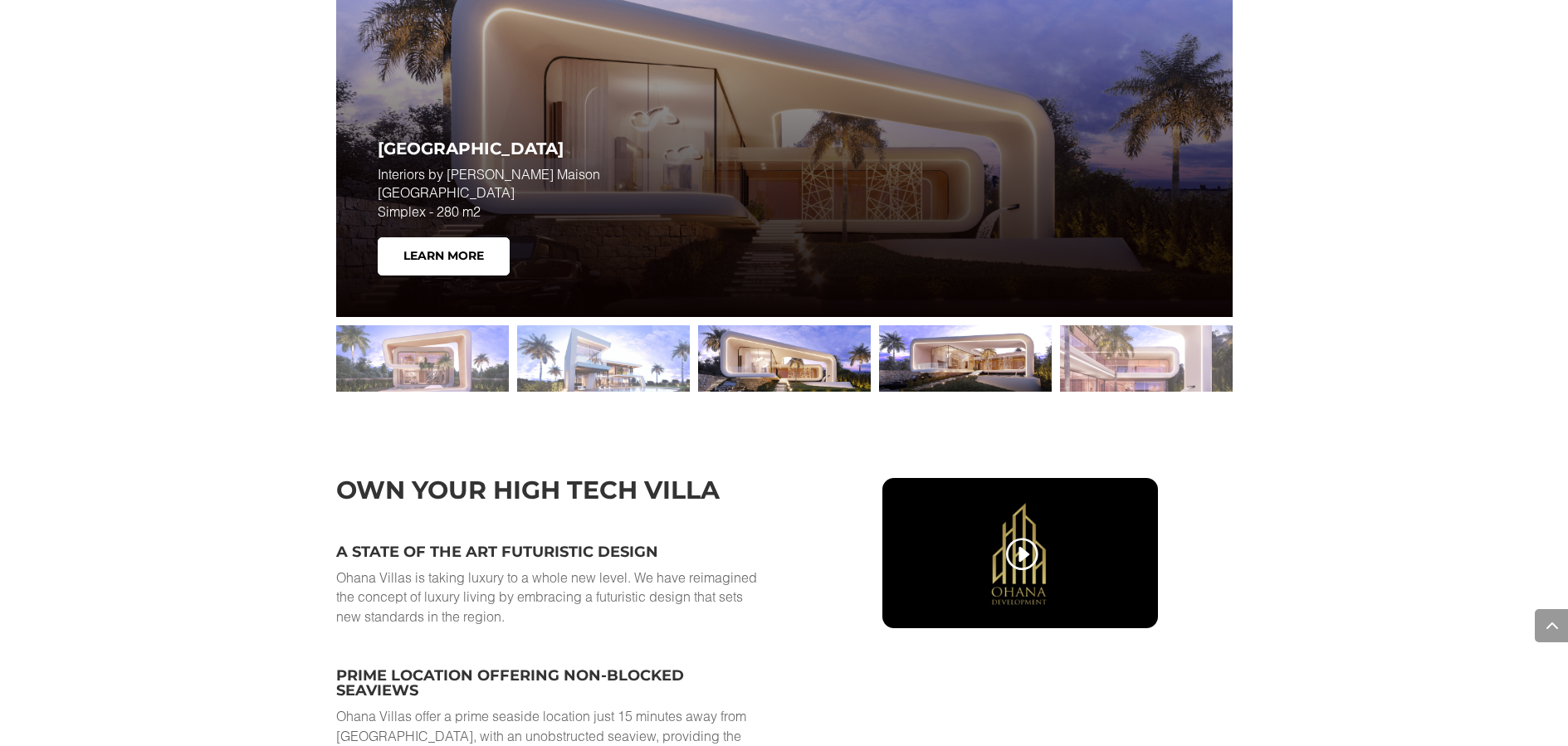
click at [937, 354] on div at bounding box center [966, 358] width 173 height 66
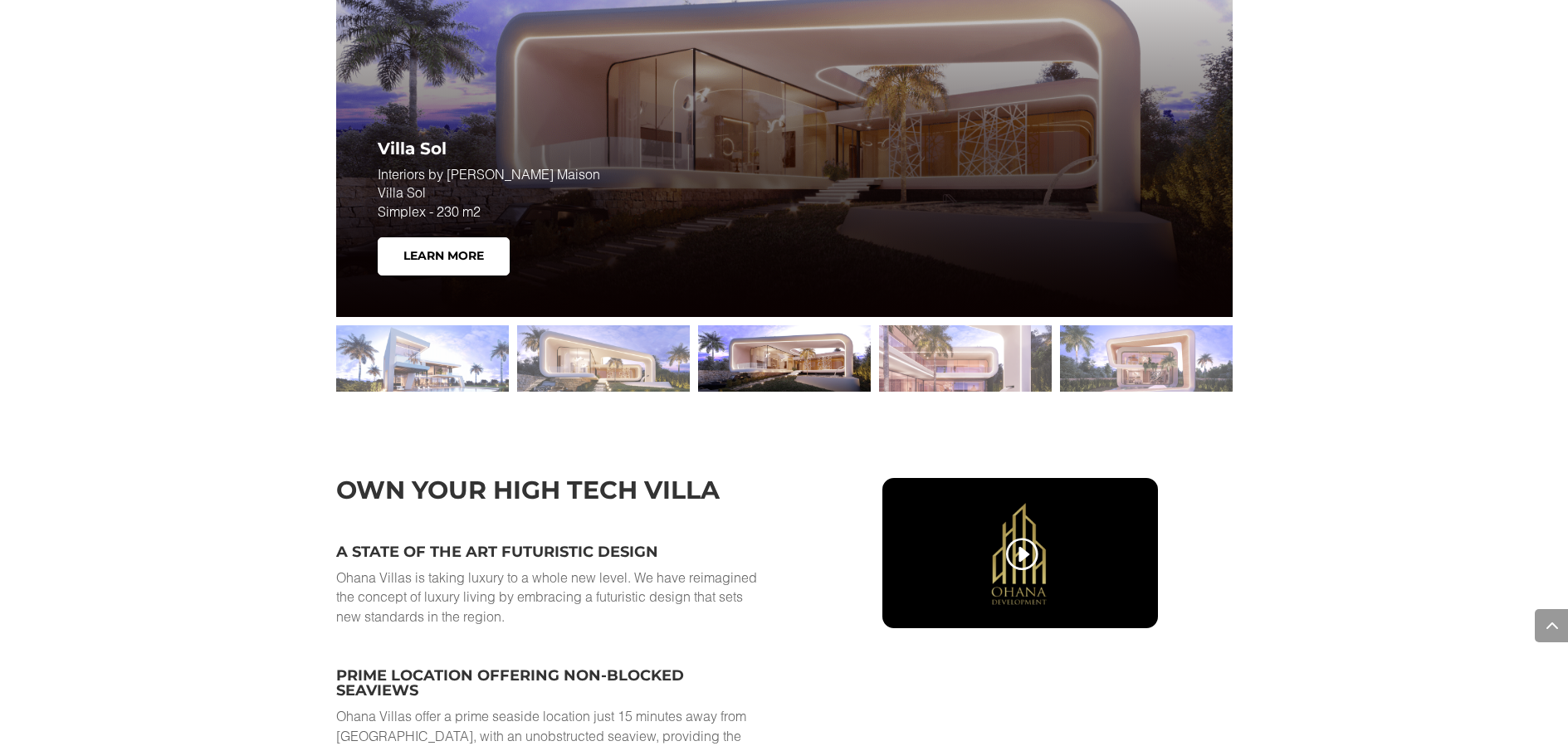
click at [990, 353] on div at bounding box center [966, 358] width 173 height 66
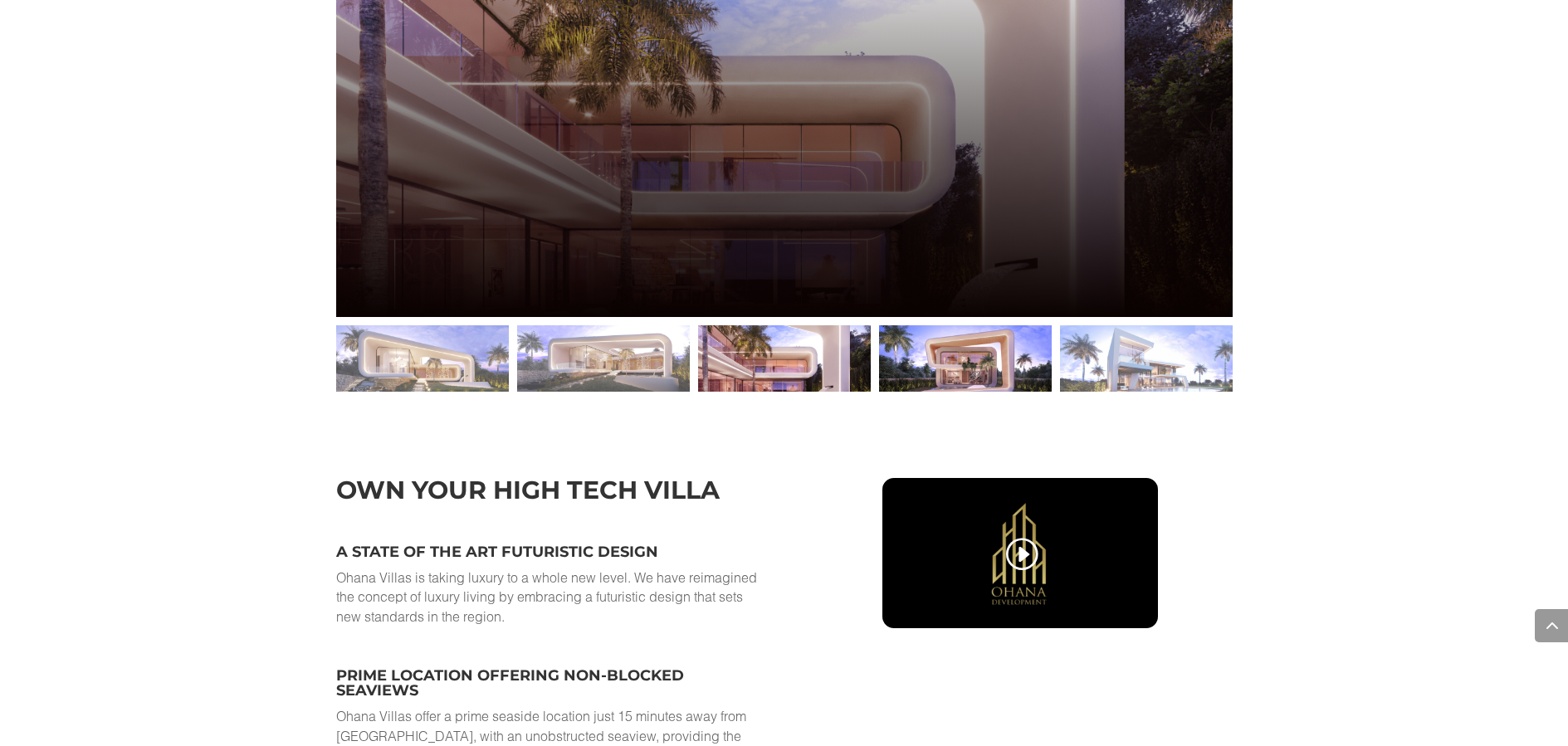
click at [1017, 355] on div at bounding box center [966, 358] width 173 height 66
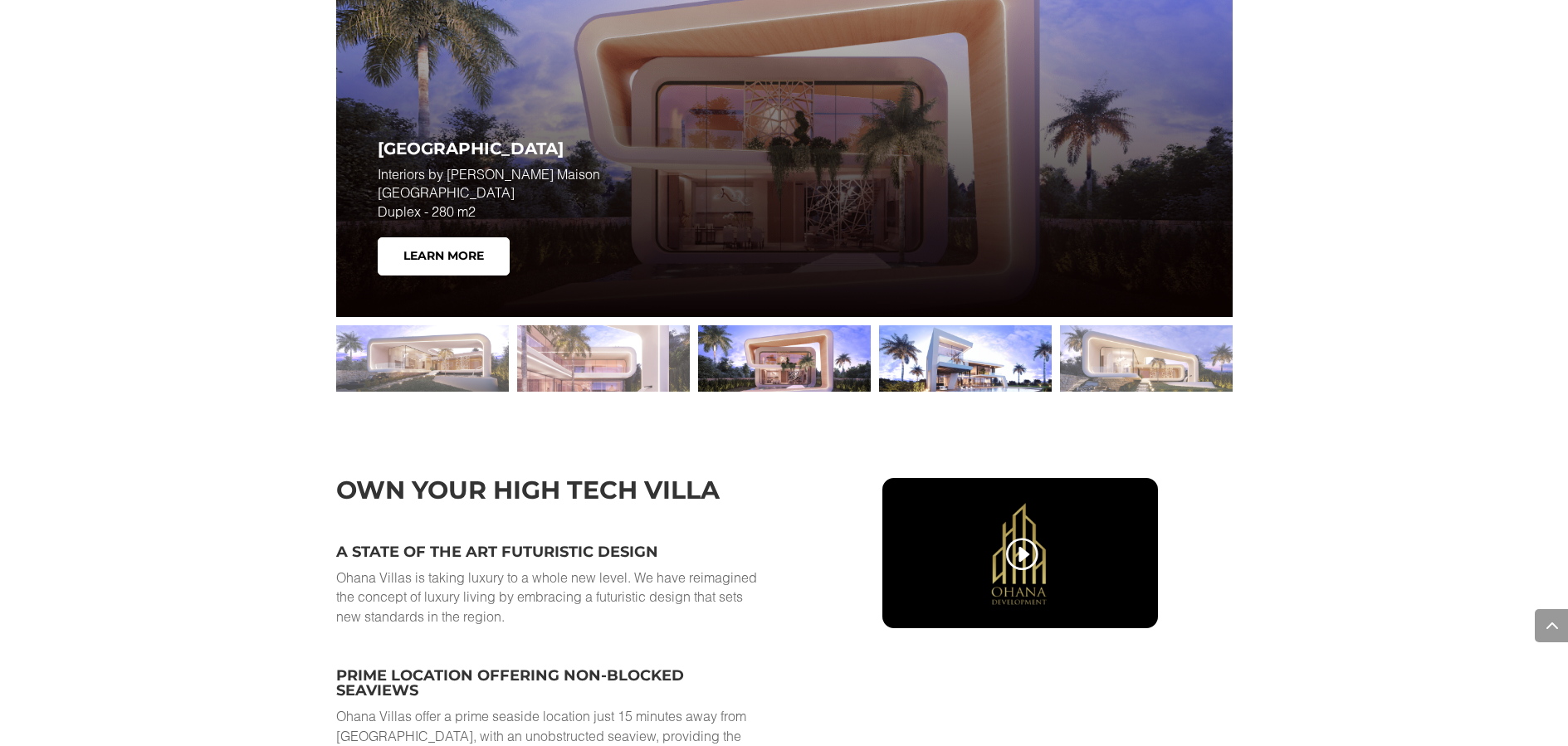
click at [988, 354] on div at bounding box center [966, 358] width 173 height 66
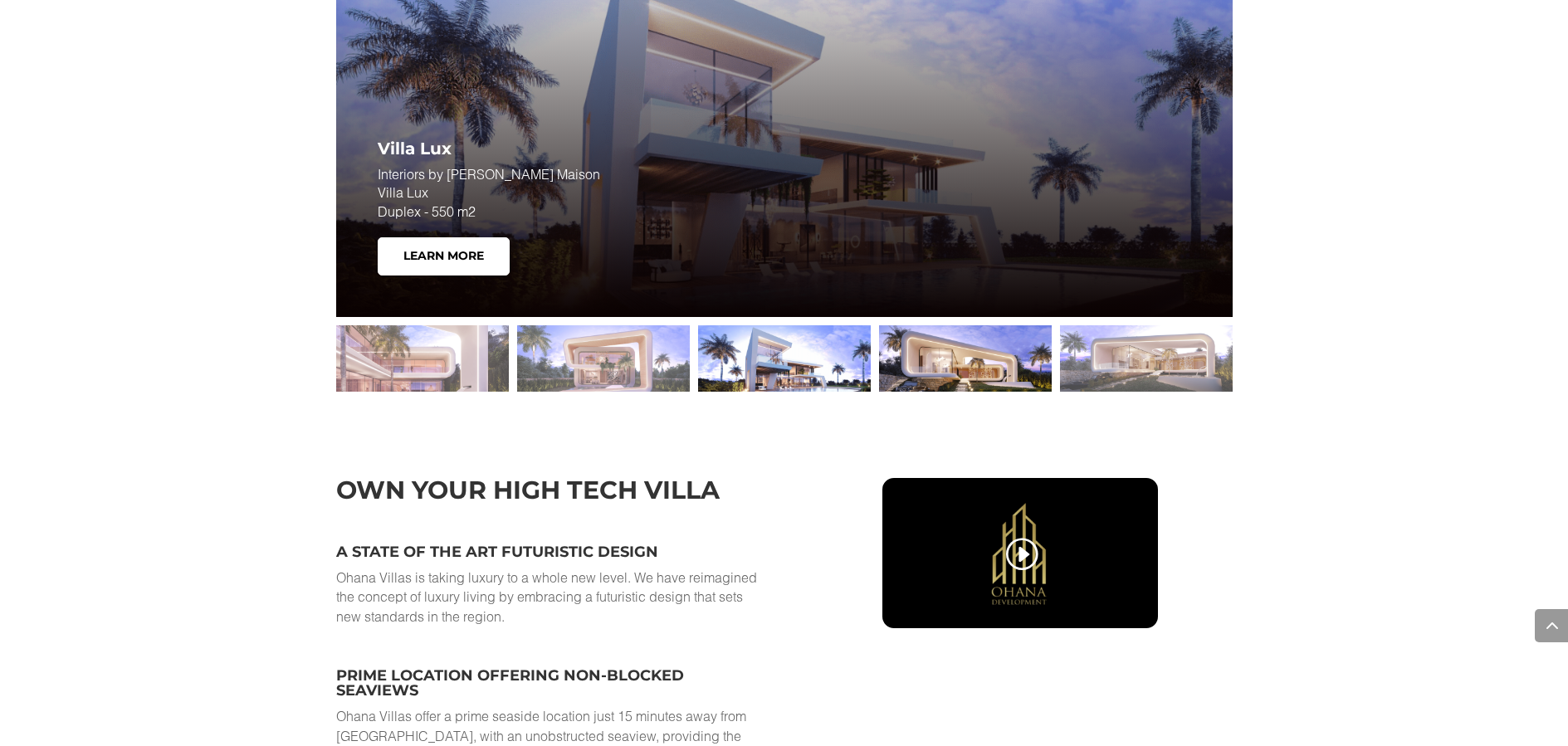
click at [1005, 358] on div at bounding box center [966, 358] width 173 height 66
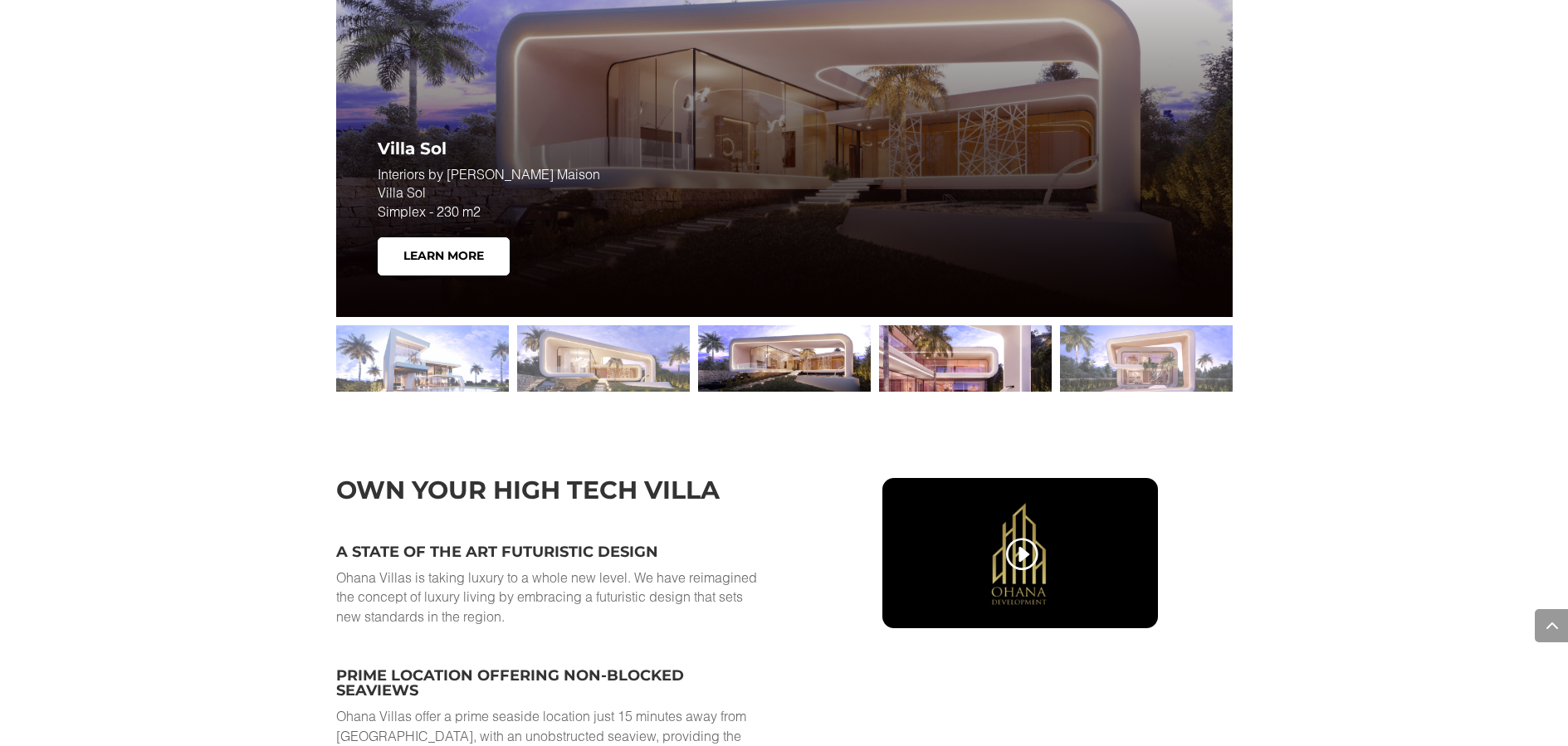
click at [977, 358] on div at bounding box center [966, 358] width 173 height 66
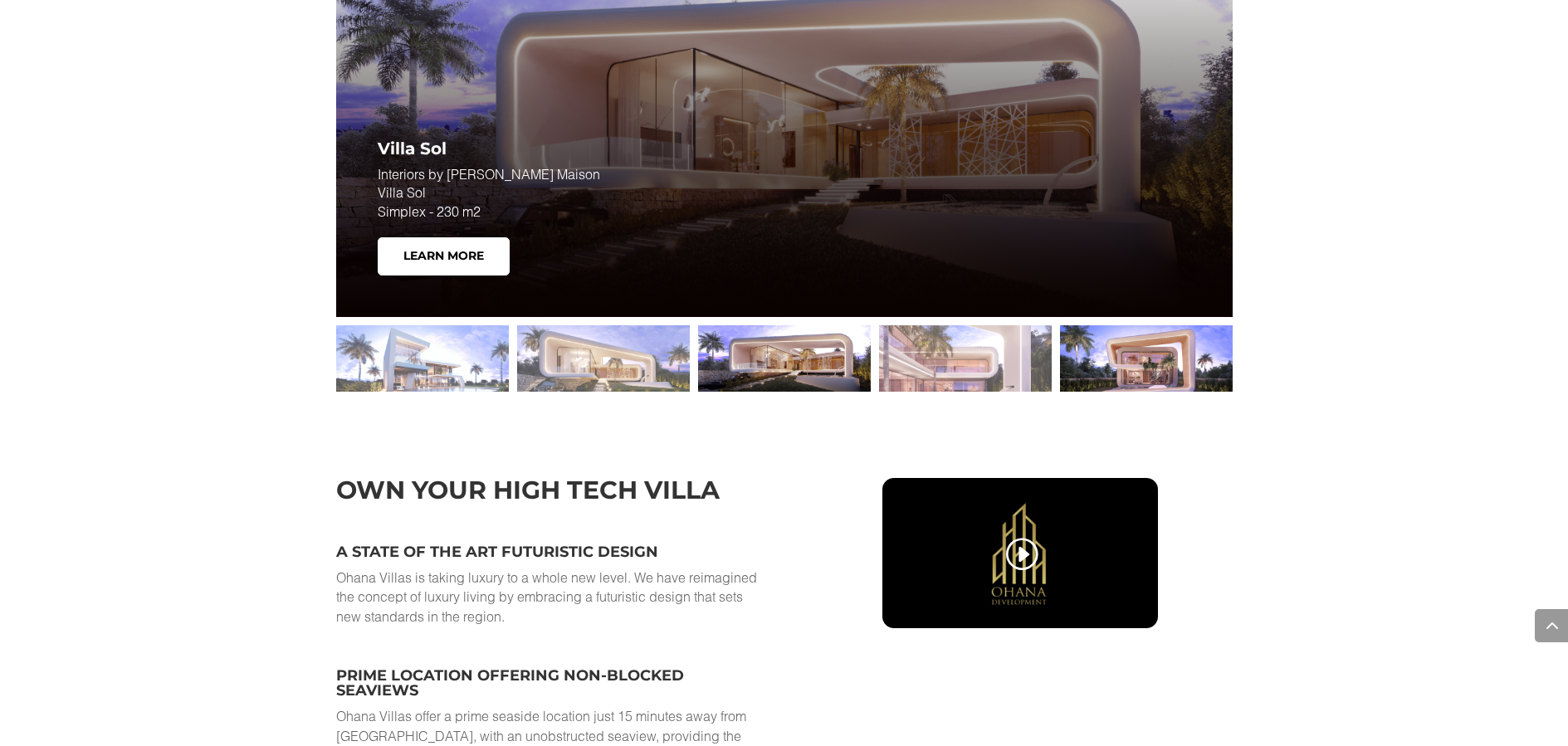
click at [1074, 356] on div at bounding box center [1147, 358] width 173 height 66
drag, startPoint x: 1151, startPoint y: 353, endPoint x: 1192, endPoint y: 358, distance: 41.3
click at [1154, 353] on div at bounding box center [1147, 358] width 173 height 66
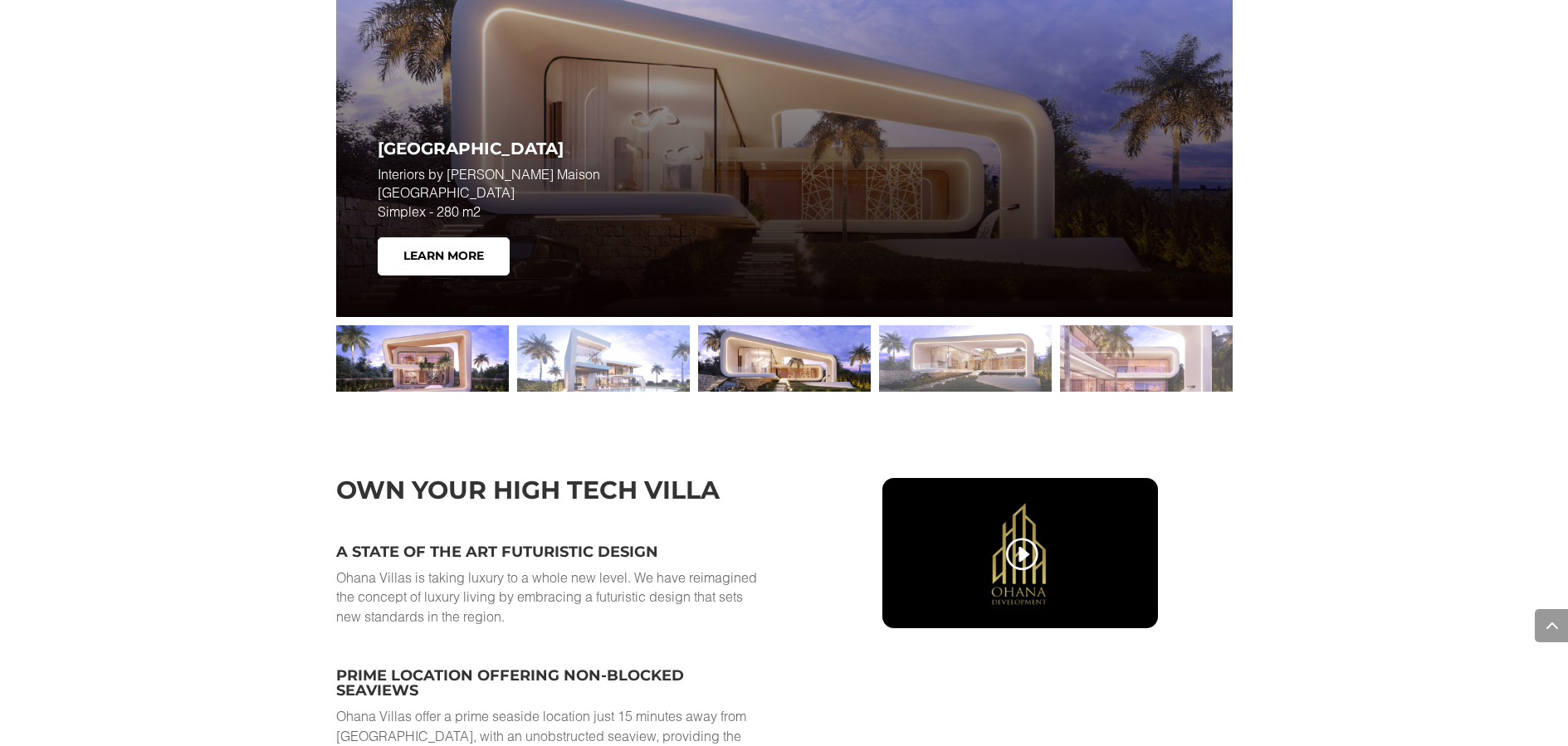
click at [419, 343] on div at bounding box center [422, 358] width 173 height 66
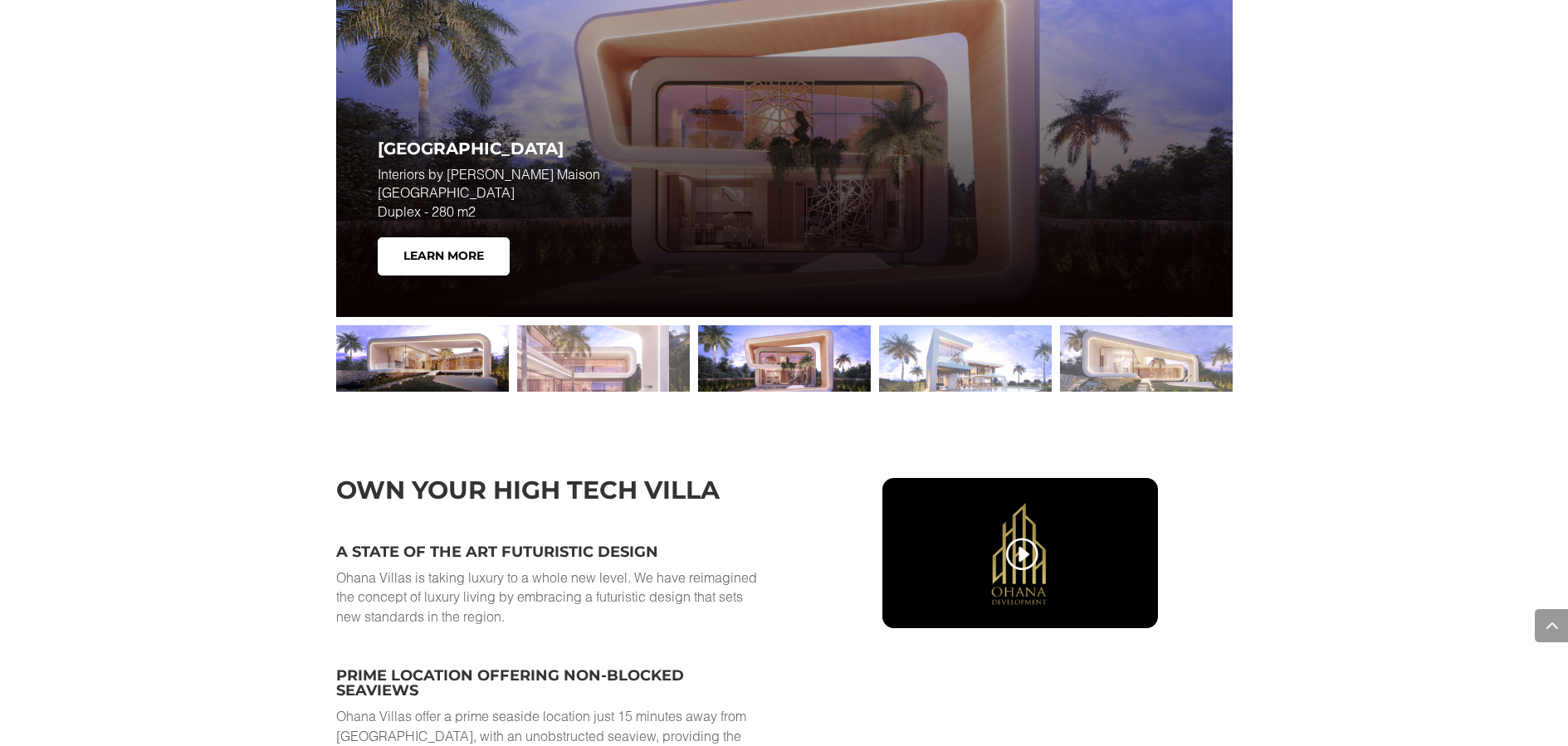
click at [397, 341] on div at bounding box center [422, 358] width 173 height 66
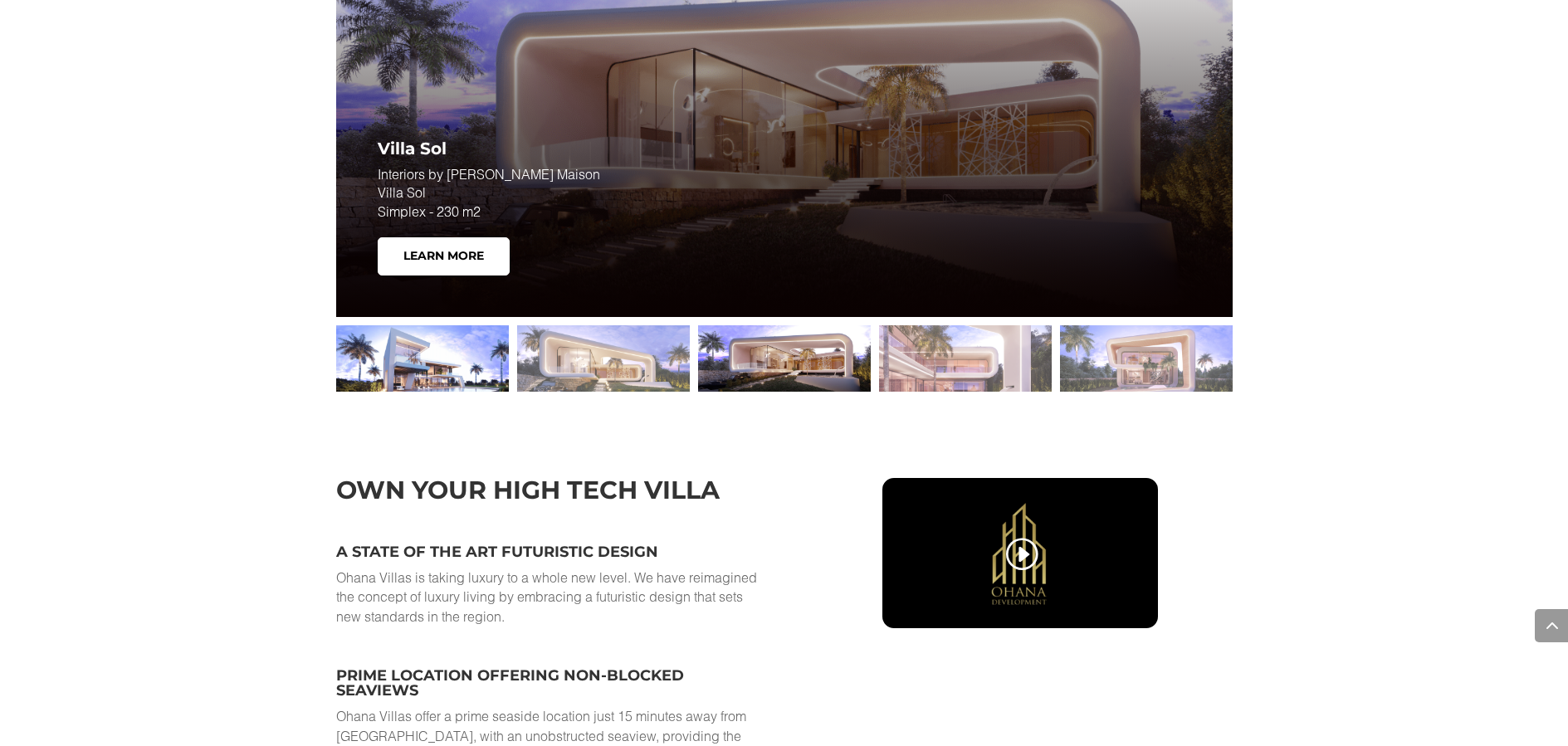
click at [428, 345] on div at bounding box center [422, 358] width 173 height 66
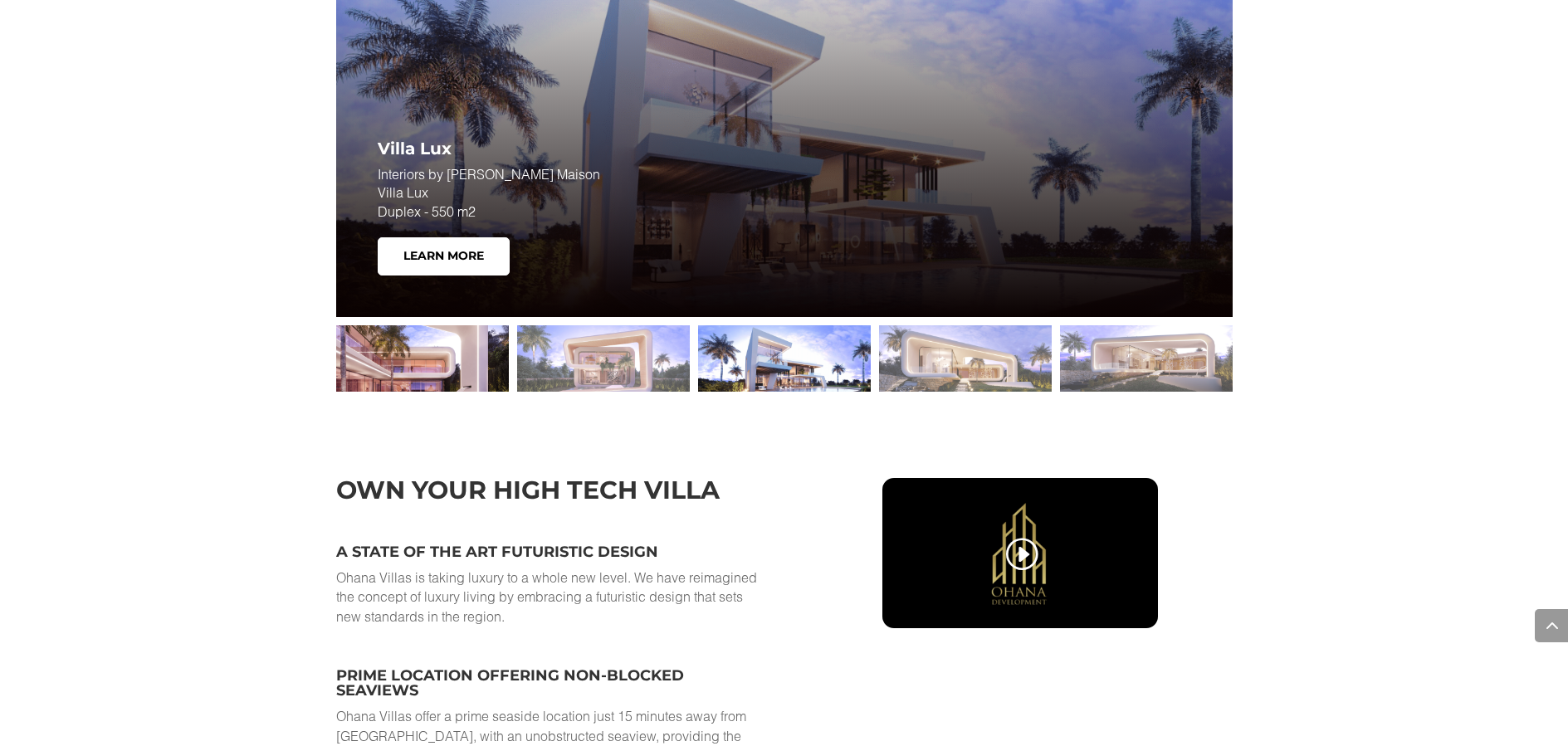
click at [435, 347] on div at bounding box center [422, 358] width 173 height 66
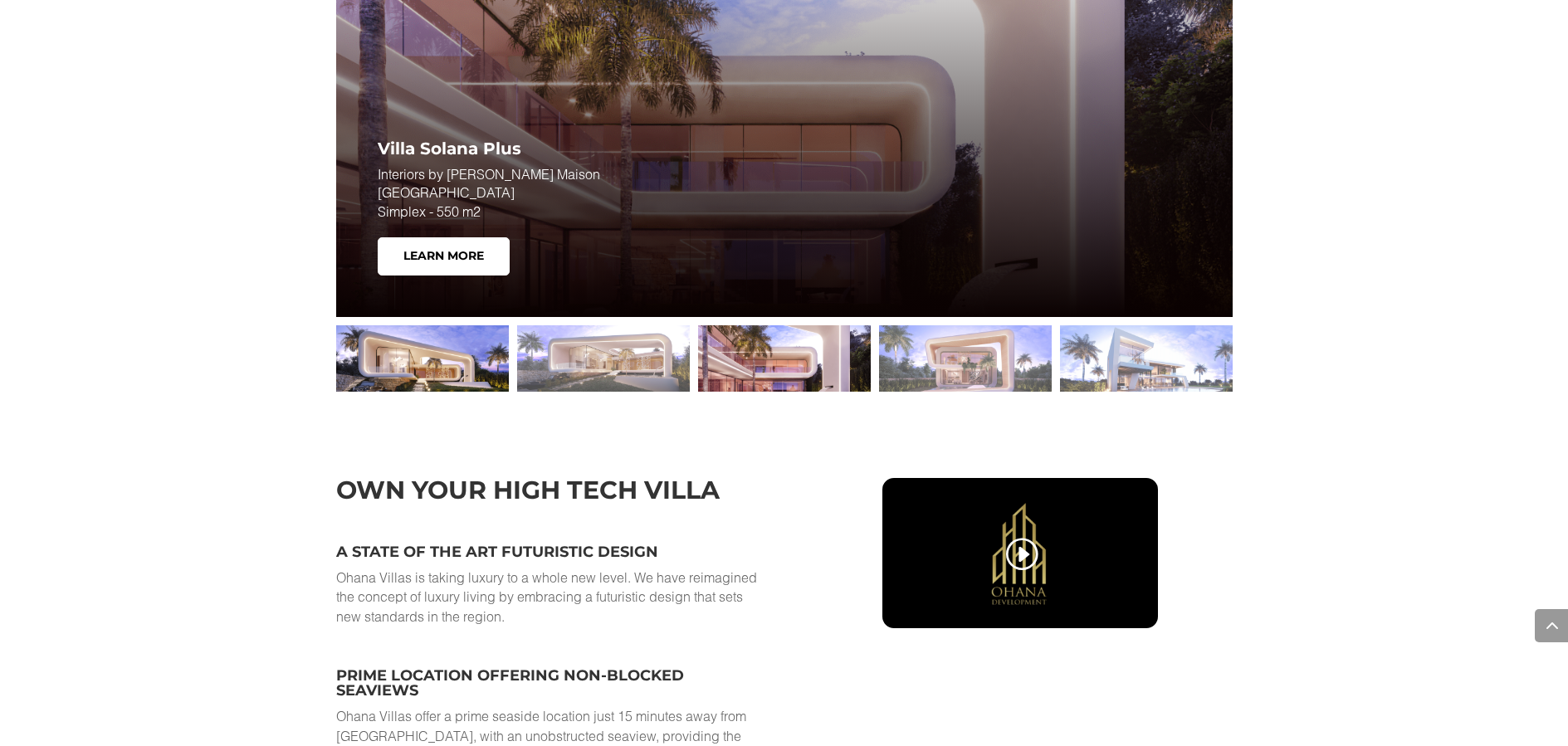
drag, startPoint x: 427, startPoint y: 347, endPoint x: 445, endPoint y: 346, distance: 18.0
click at [427, 347] on div at bounding box center [422, 358] width 173 height 66
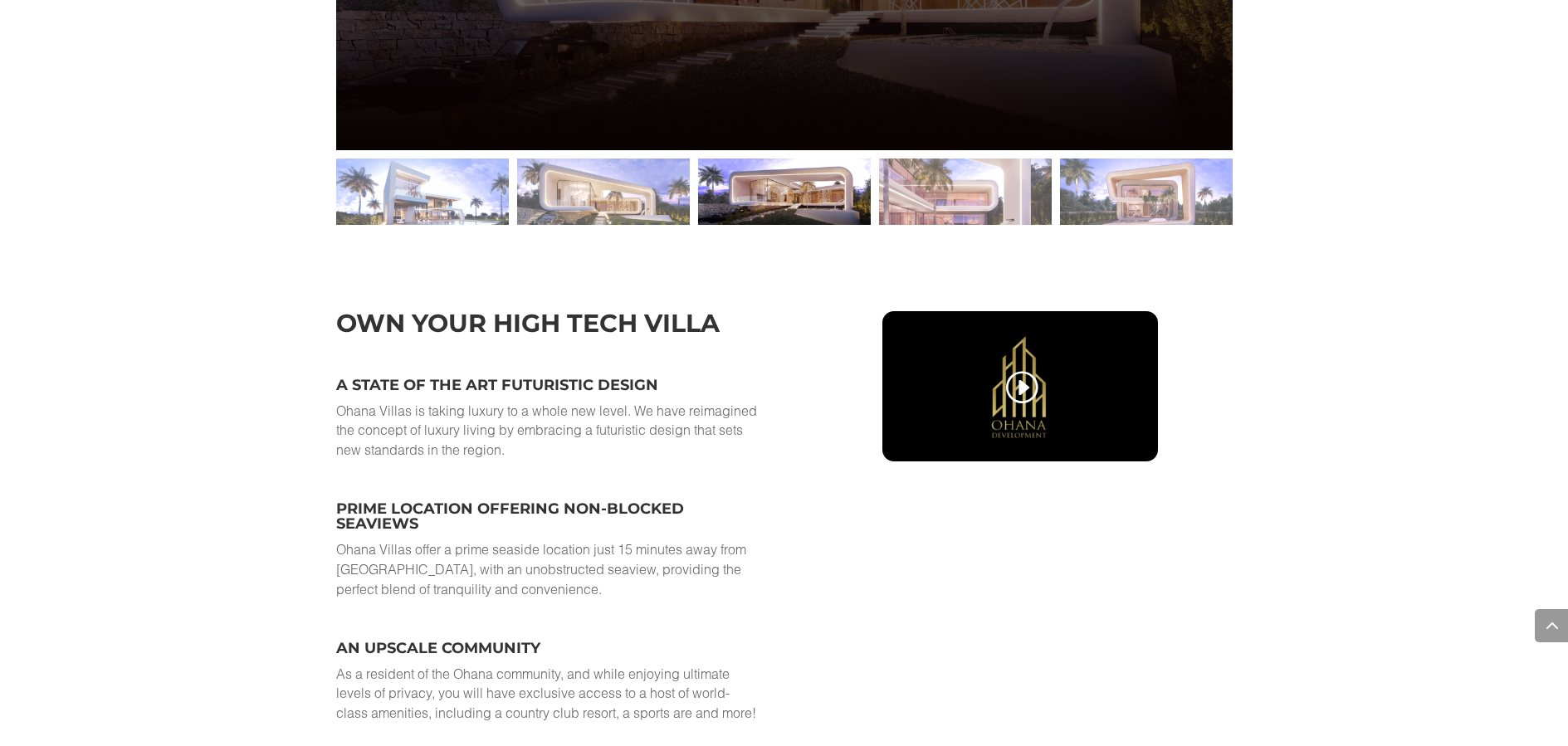
scroll to position [2812, 0]
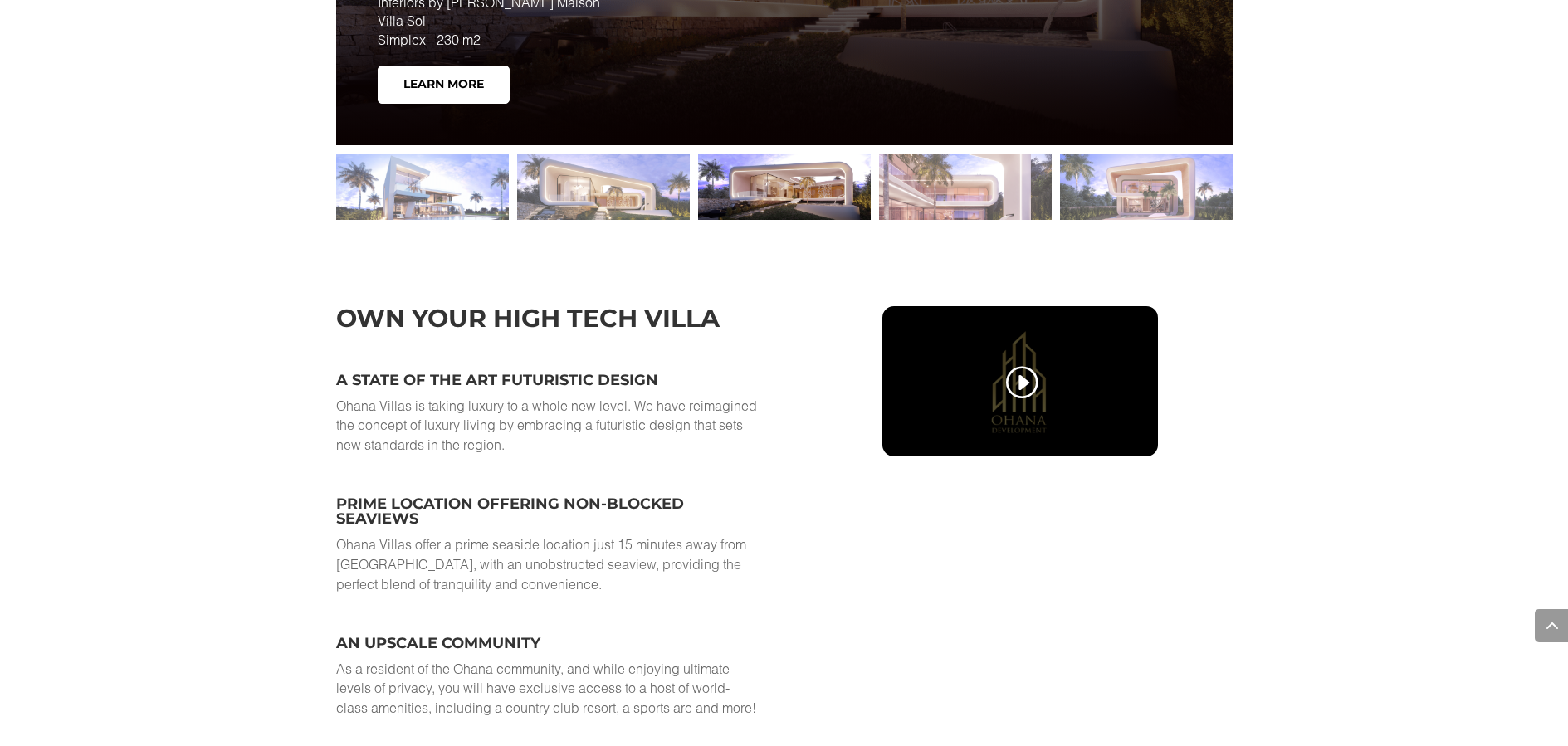
click at [1063, 370] on div at bounding box center [1020, 382] width 250 height 126
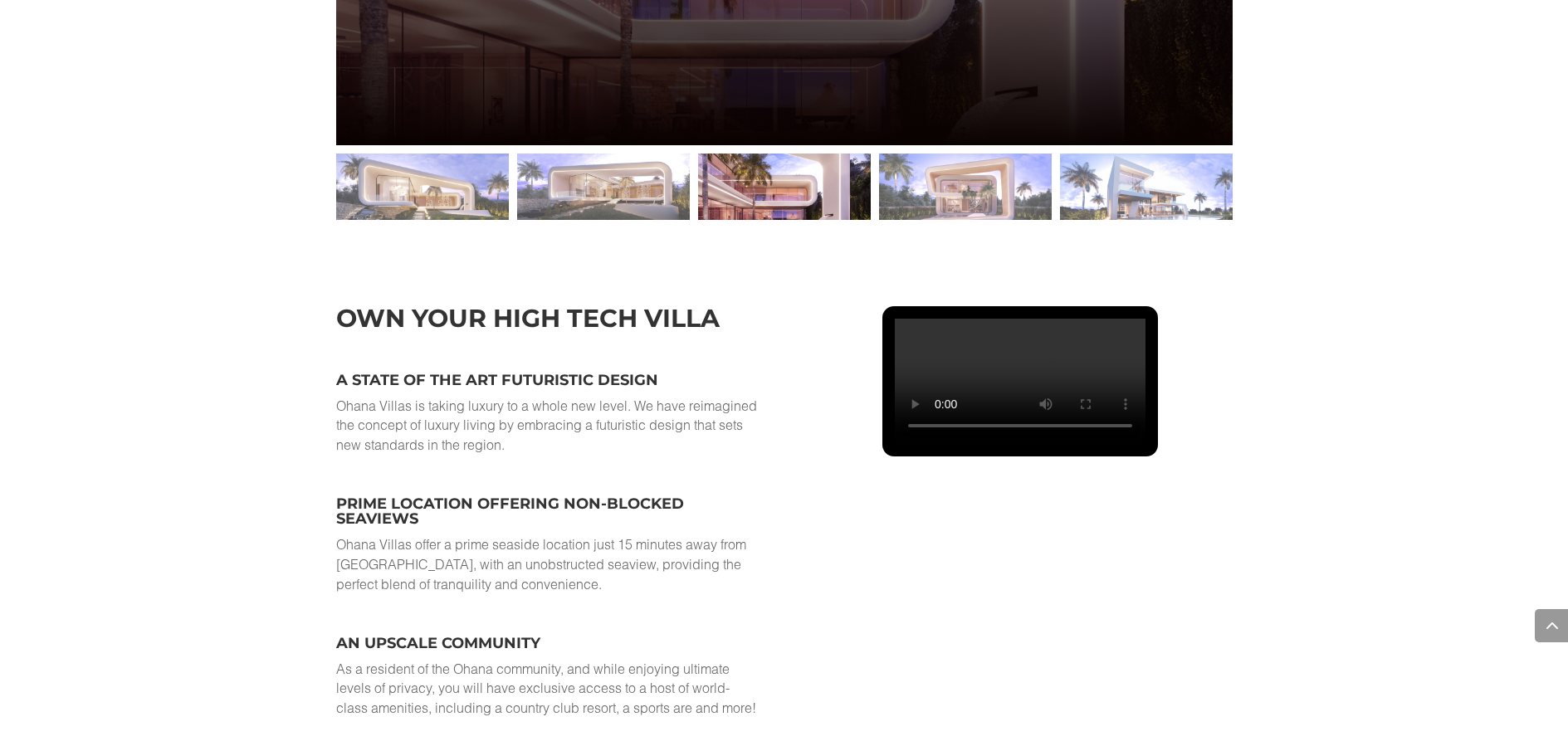
click at [916, 419] on video at bounding box center [1020, 382] width 250 height 126
click at [916, 419] on video at bounding box center [1020, 382] width 250 height 126
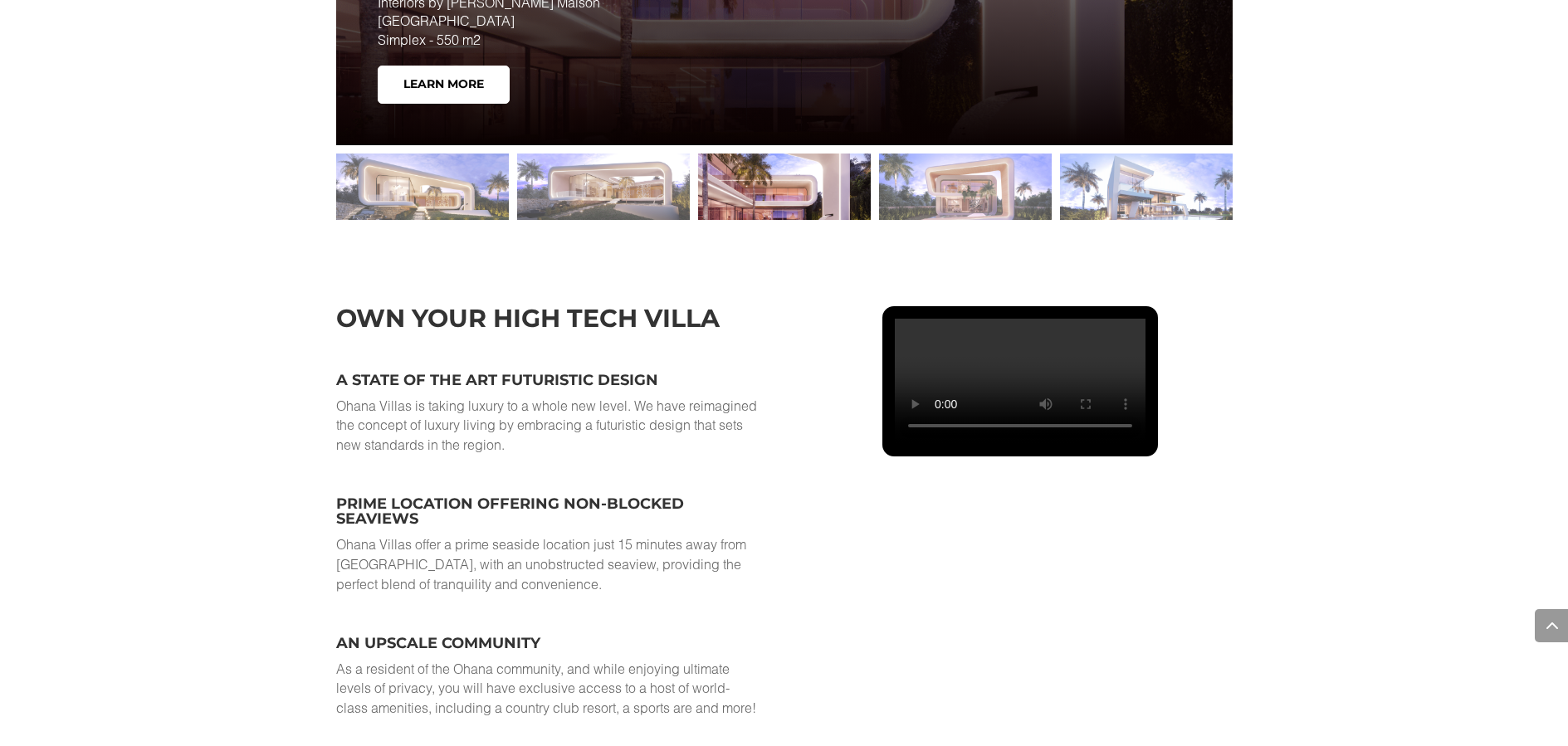
drag, startPoint x: 951, startPoint y: 423, endPoint x: 979, endPoint y: 425, distance: 28.1
click at [989, 424] on video at bounding box center [1020, 382] width 250 height 126
click at [917, 421] on video at bounding box center [1020, 382] width 250 height 126
click at [1356, 319] on div "own your high tech villa A state of the art futuristic design Ohana Villas is t…" at bounding box center [784, 535] width 1568 height 517
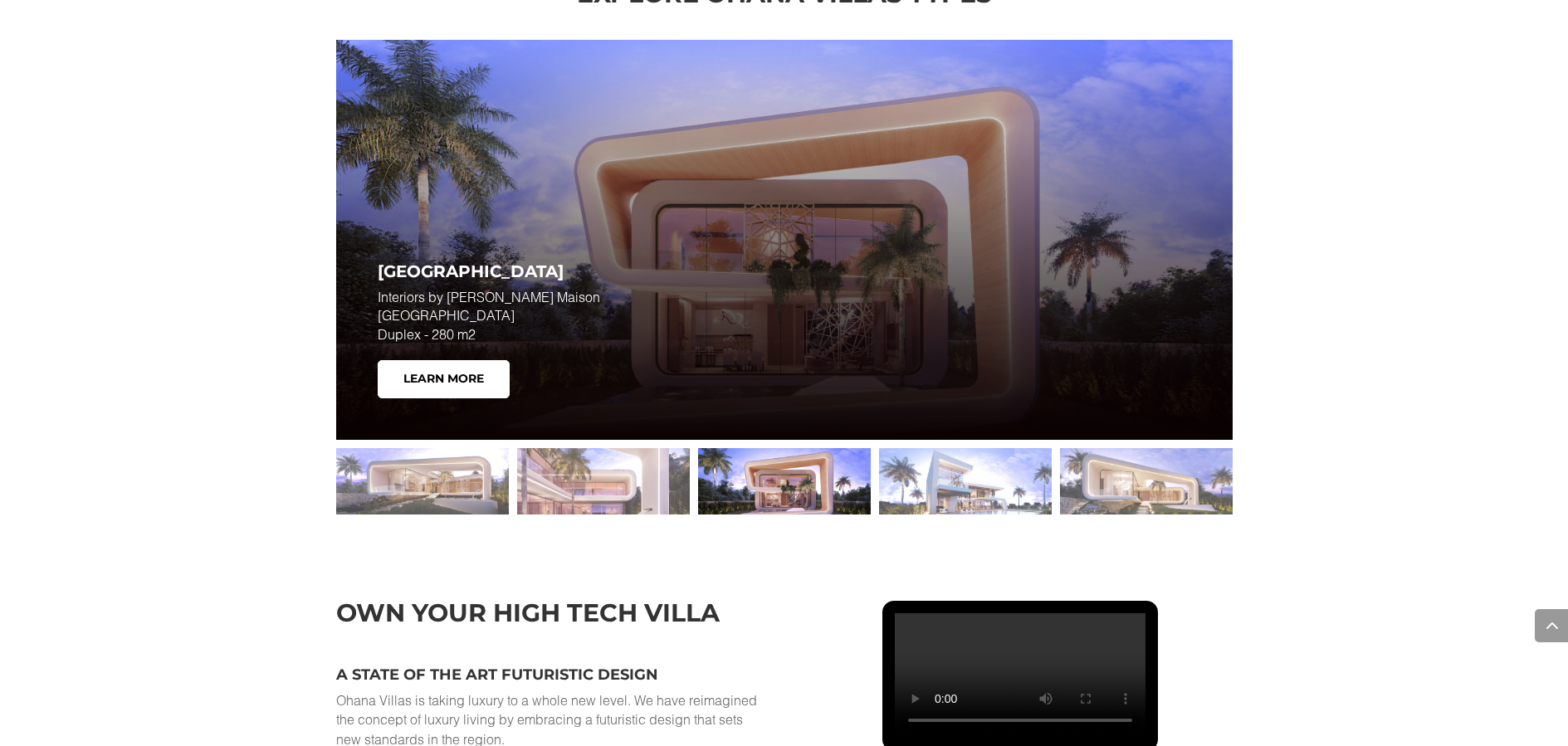
scroll to position [2508, 0]
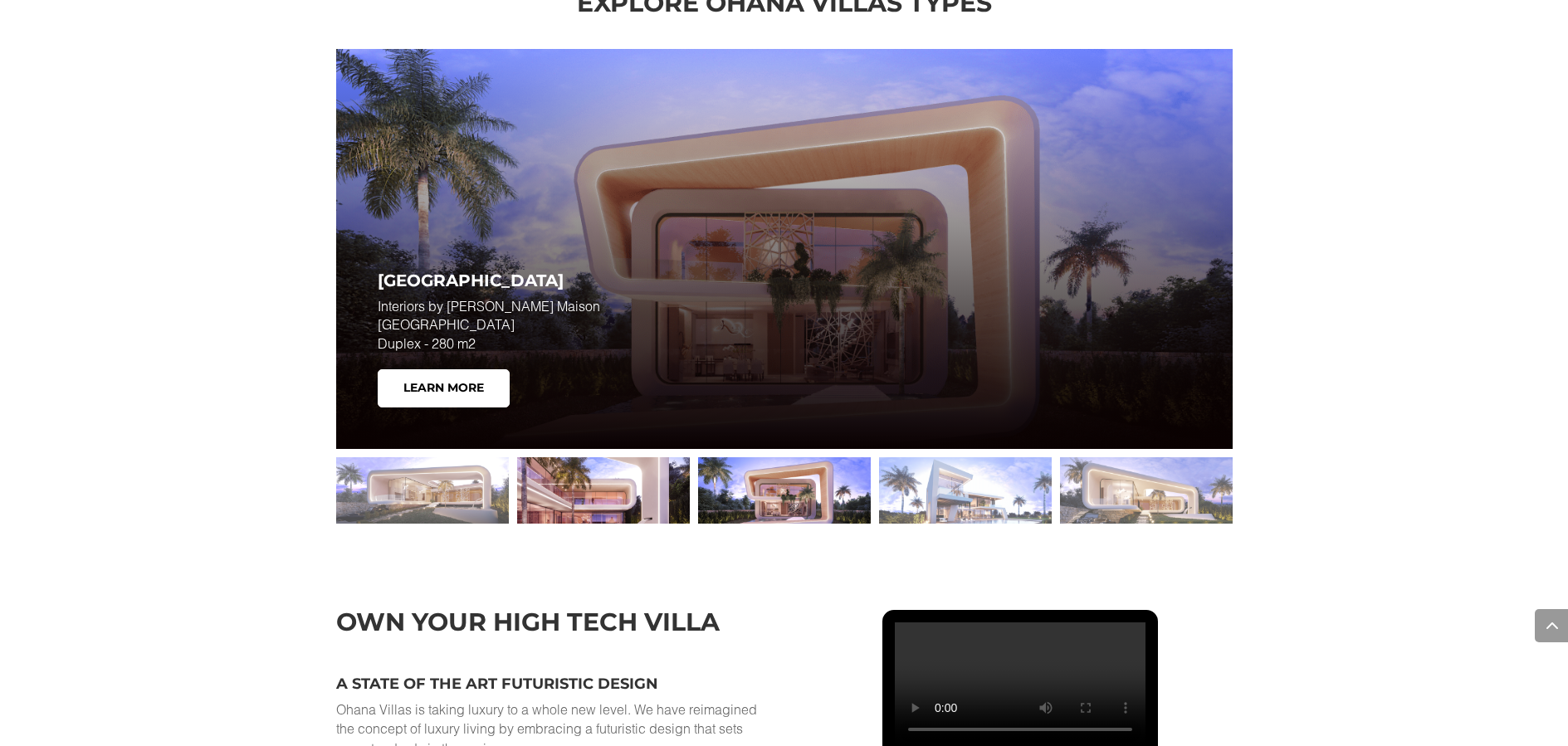
click at [584, 467] on div at bounding box center [604, 490] width 173 height 66
click at [590, 479] on div at bounding box center [604, 490] width 173 height 66
click at [804, 477] on div at bounding box center [785, 490] width 173 height 66
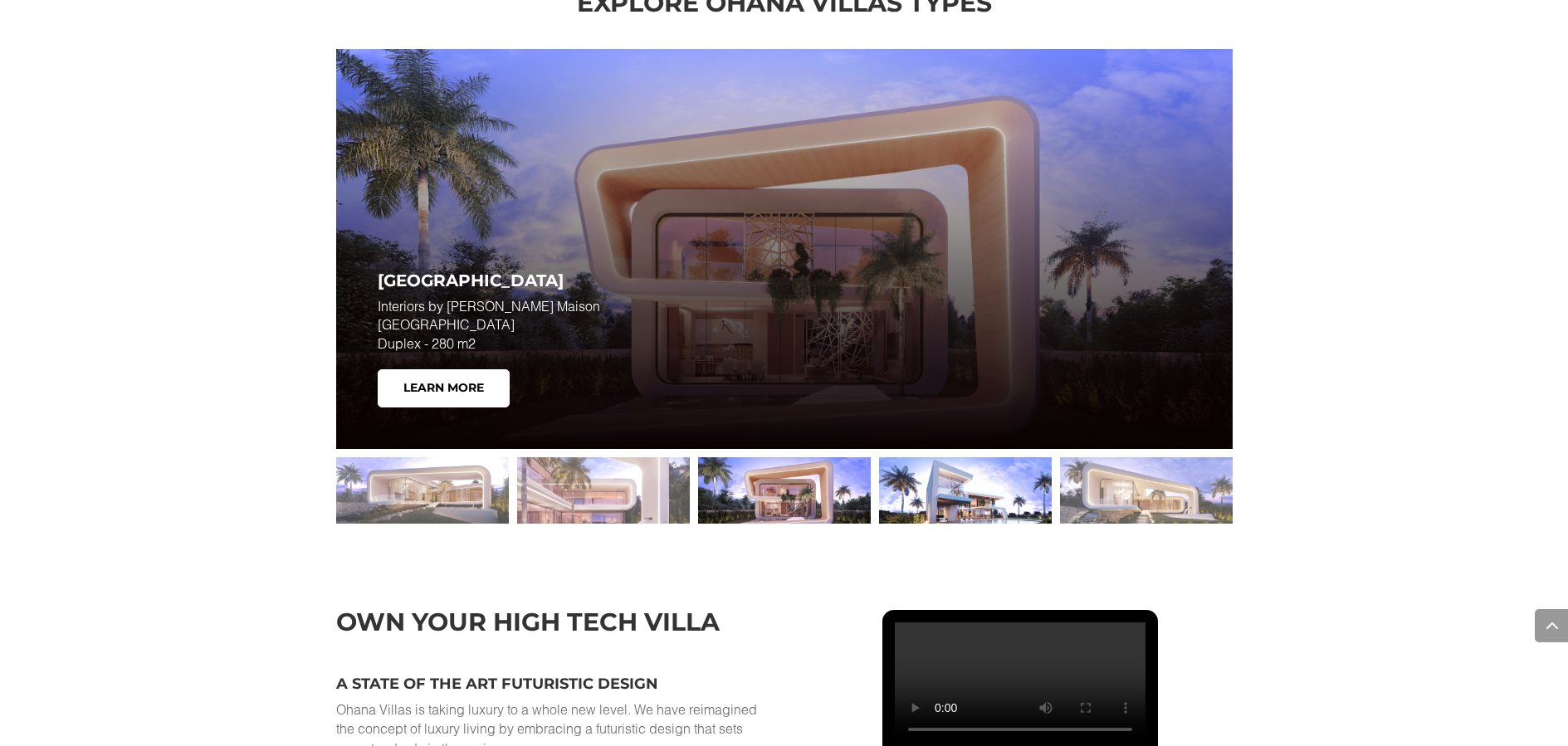
click at [926, 486] on div at bounding box center [966, 490] width 173 height 66
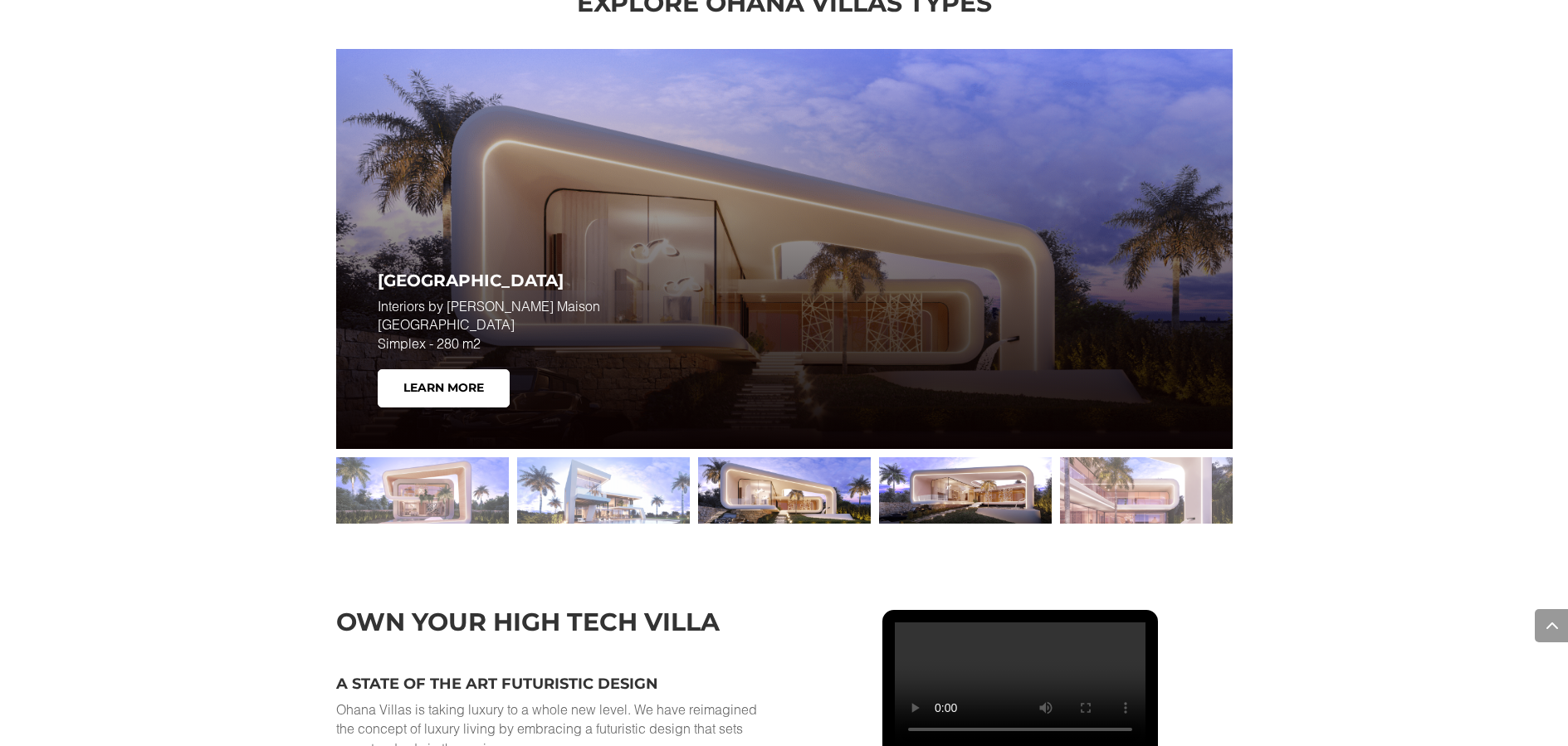
click at [976, 488] on div at bounding box center [966, 490] width 173 height 66
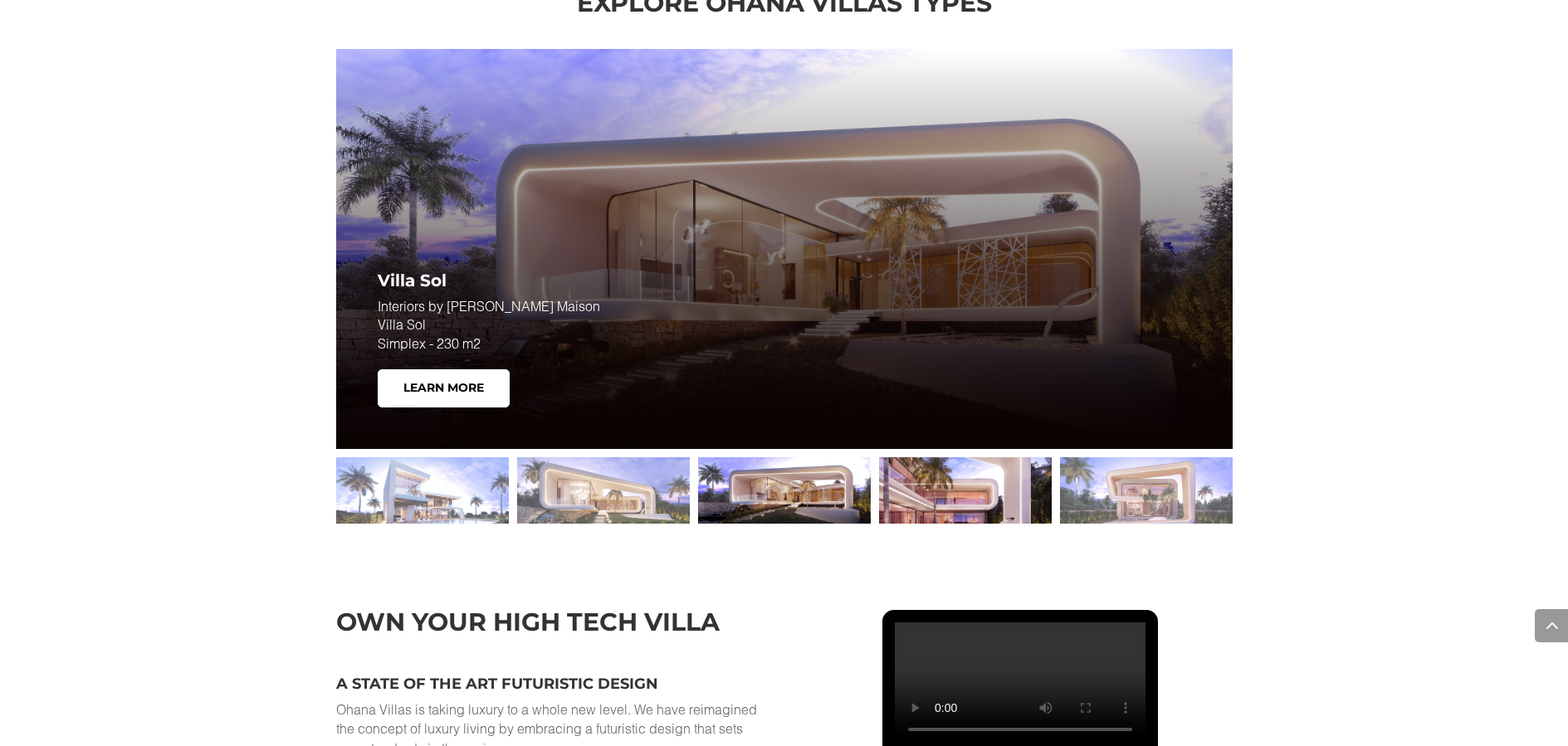
click at [978, 488] on div at bounding box center [966, 490] width 173 height 66
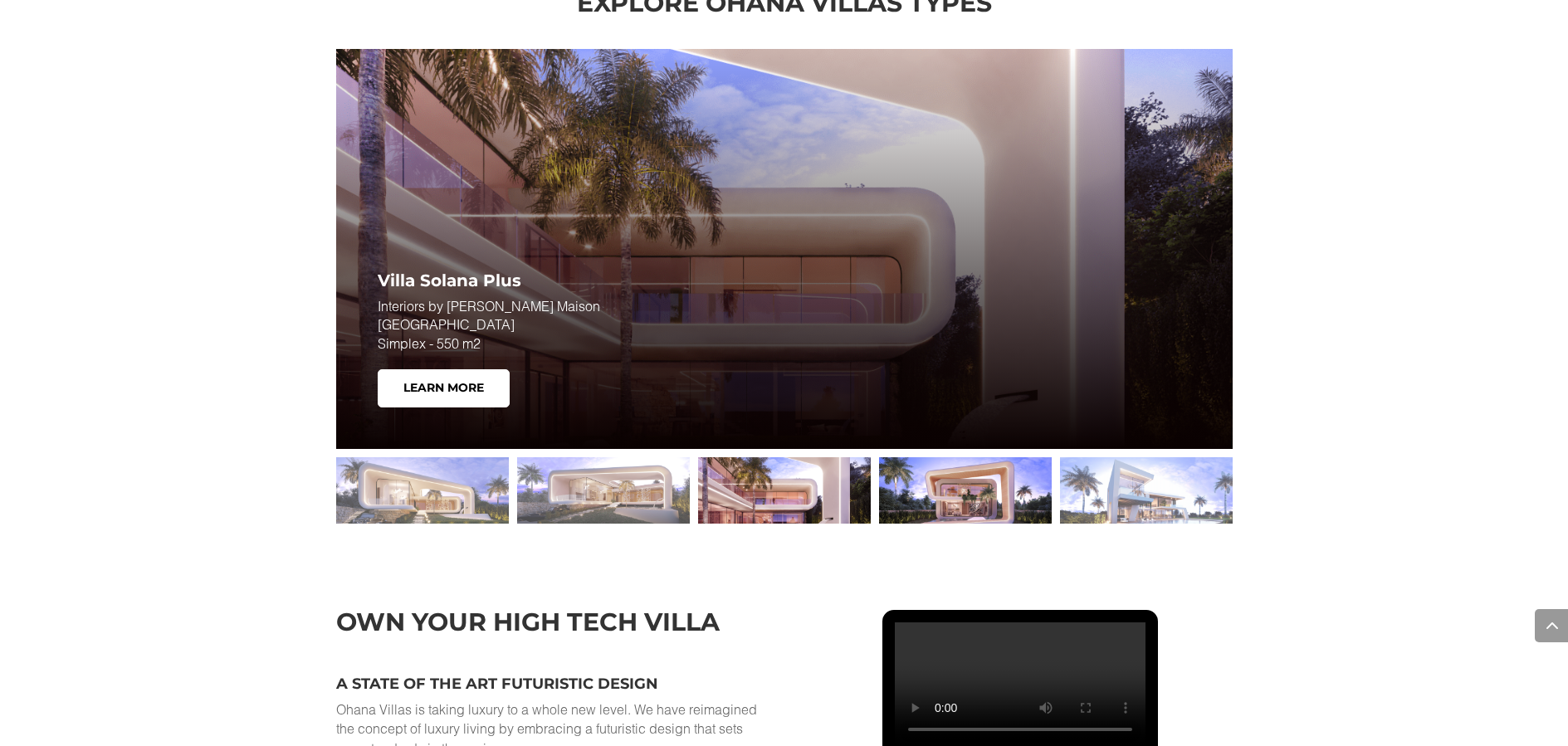
click at [1014, 481] on div at bounding box center [966, 490] width 173 height 66
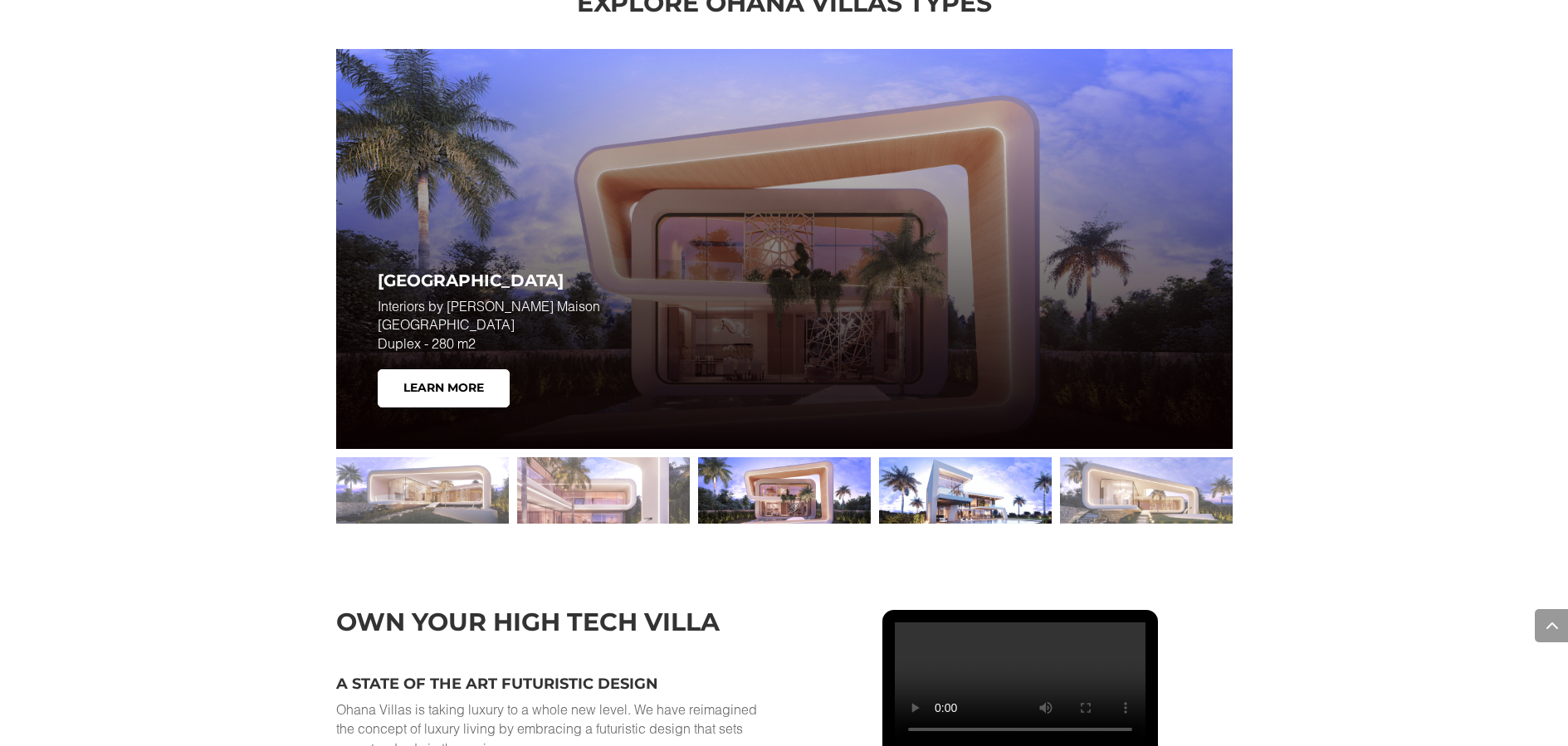
drag, startPoint x: 1025, startPoint y: 480, endPoint x: 1035, endPoint y: 481, distance: 10.0
click at [1025, 480] on div at bounding box center [966, 490] width 173 height 66
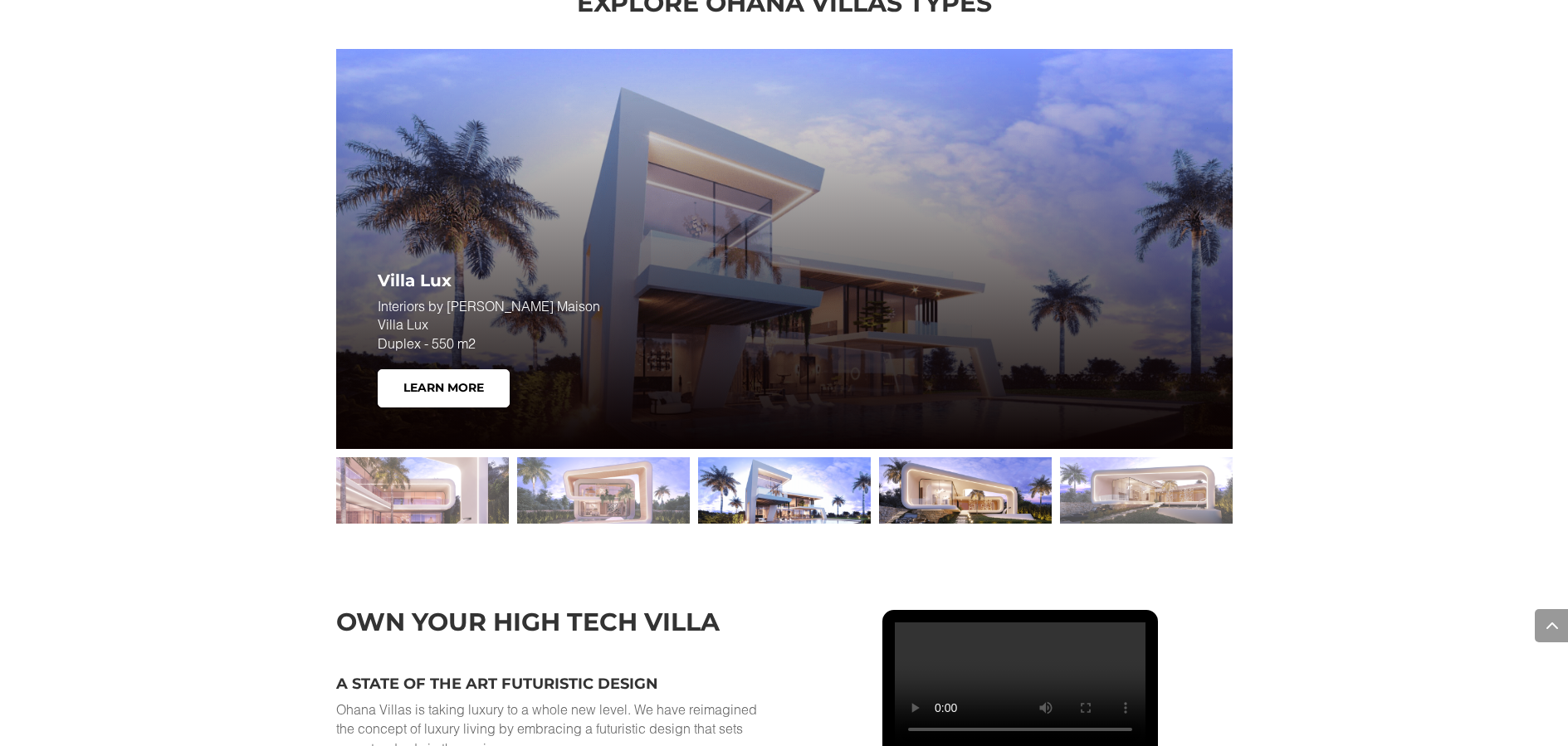
click at [1035, 481] on div at bounding box center [966, 490] width 173 height 66
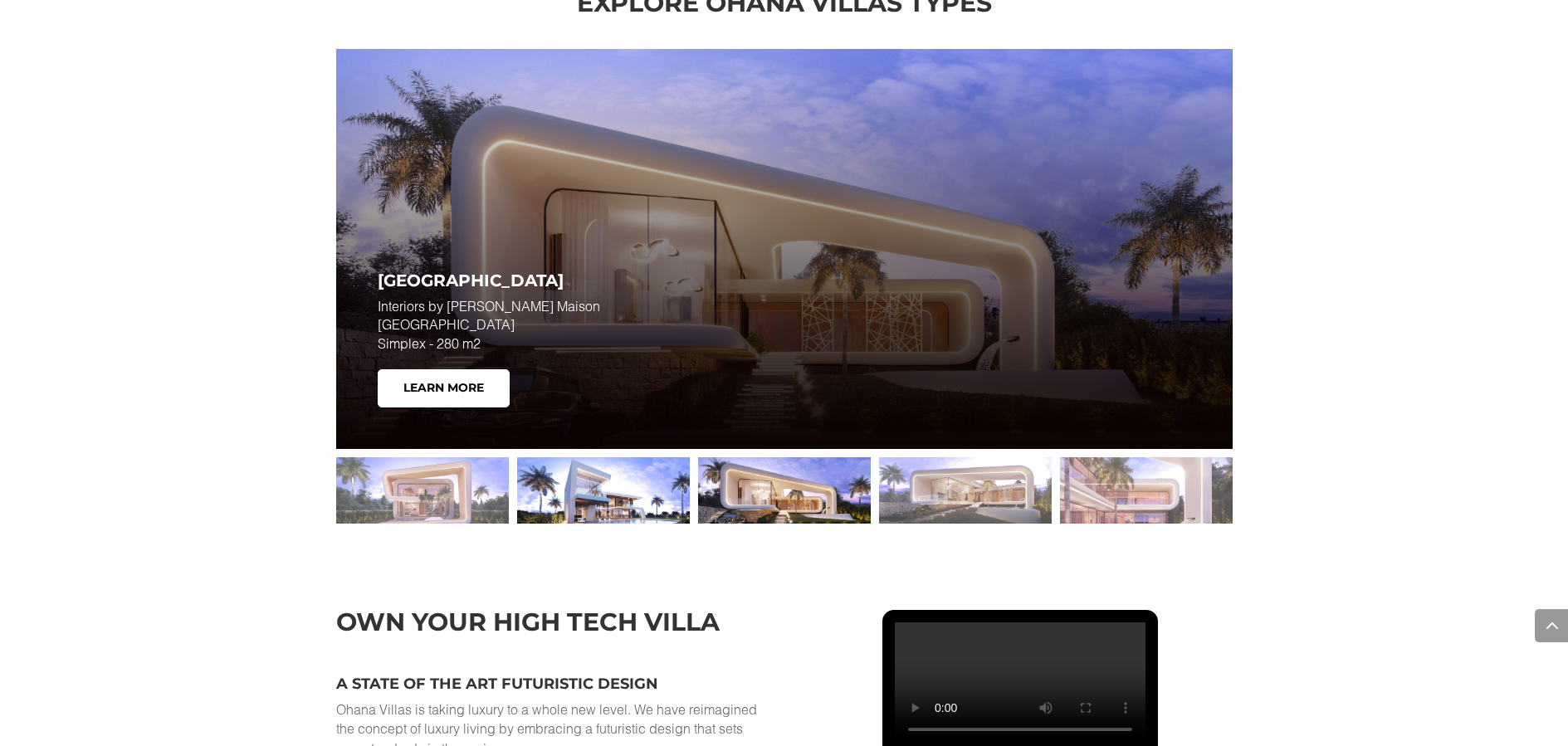
click at [637, 478] on div at bounding box center [604, 490] width 173 height 66
click at [593, 472] on div at bounding box center [604, 490] width 173 height 66
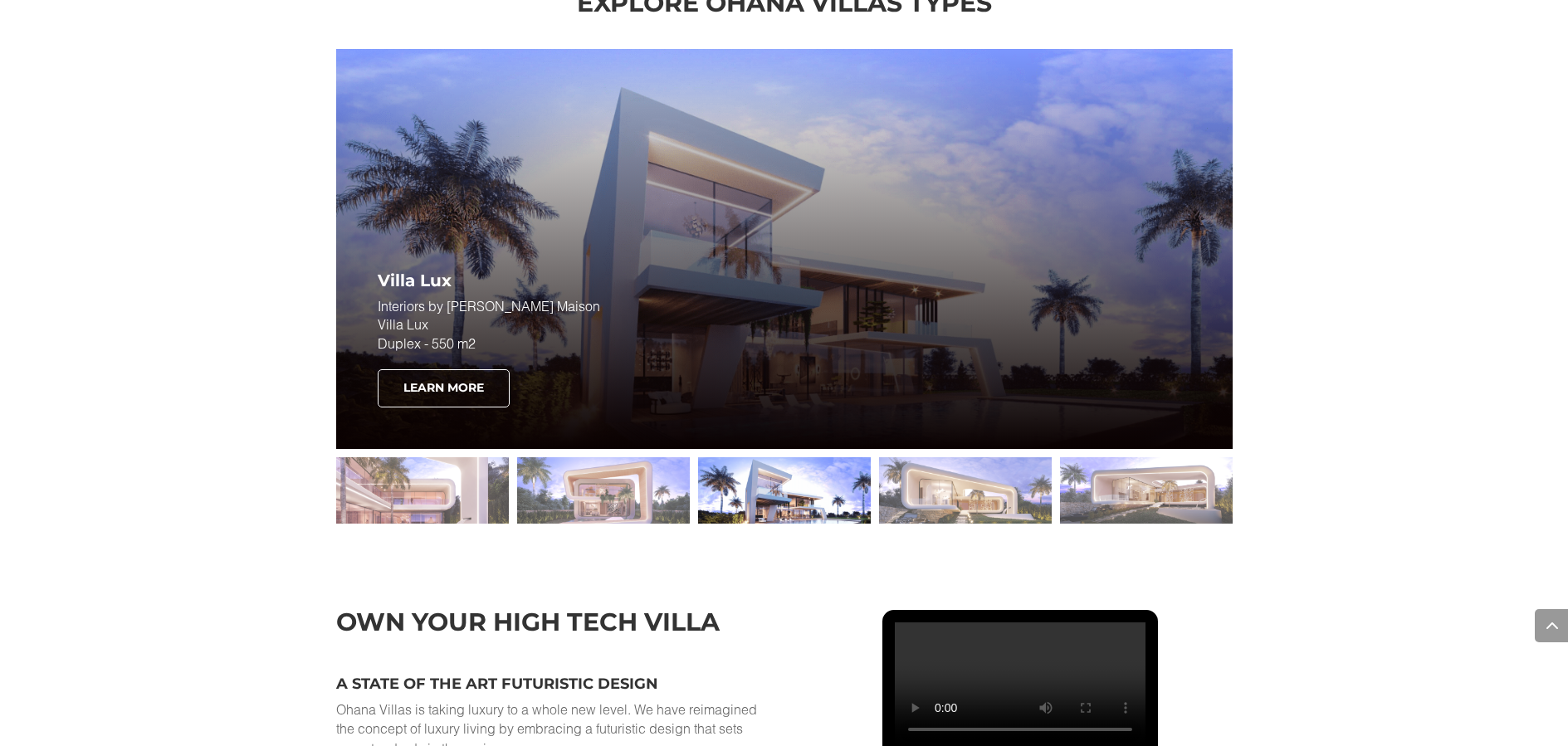
click at [451, 378] on link "Learn More" at bounding box center [444, 388] width 132 height 39
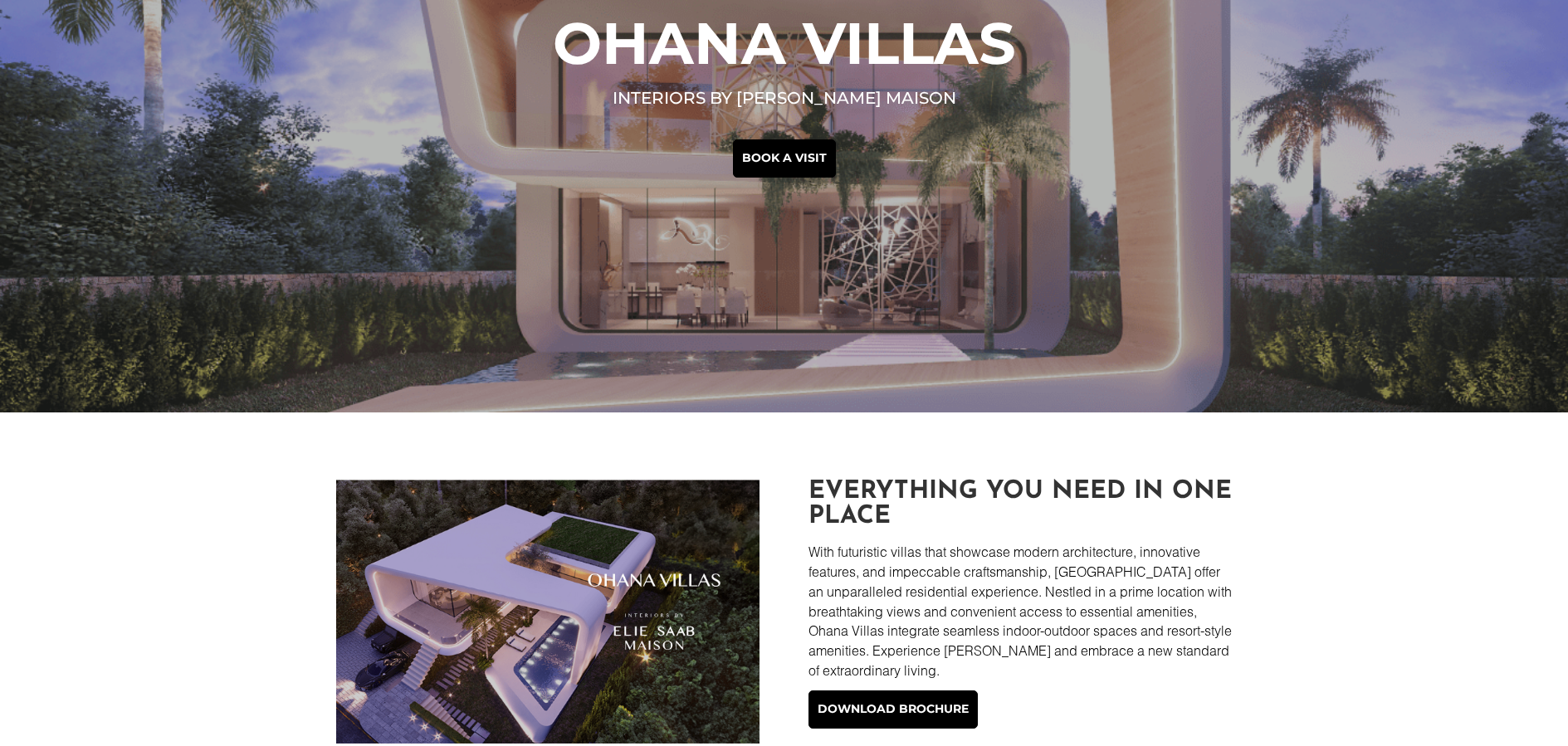
scroll to position [0, 0]
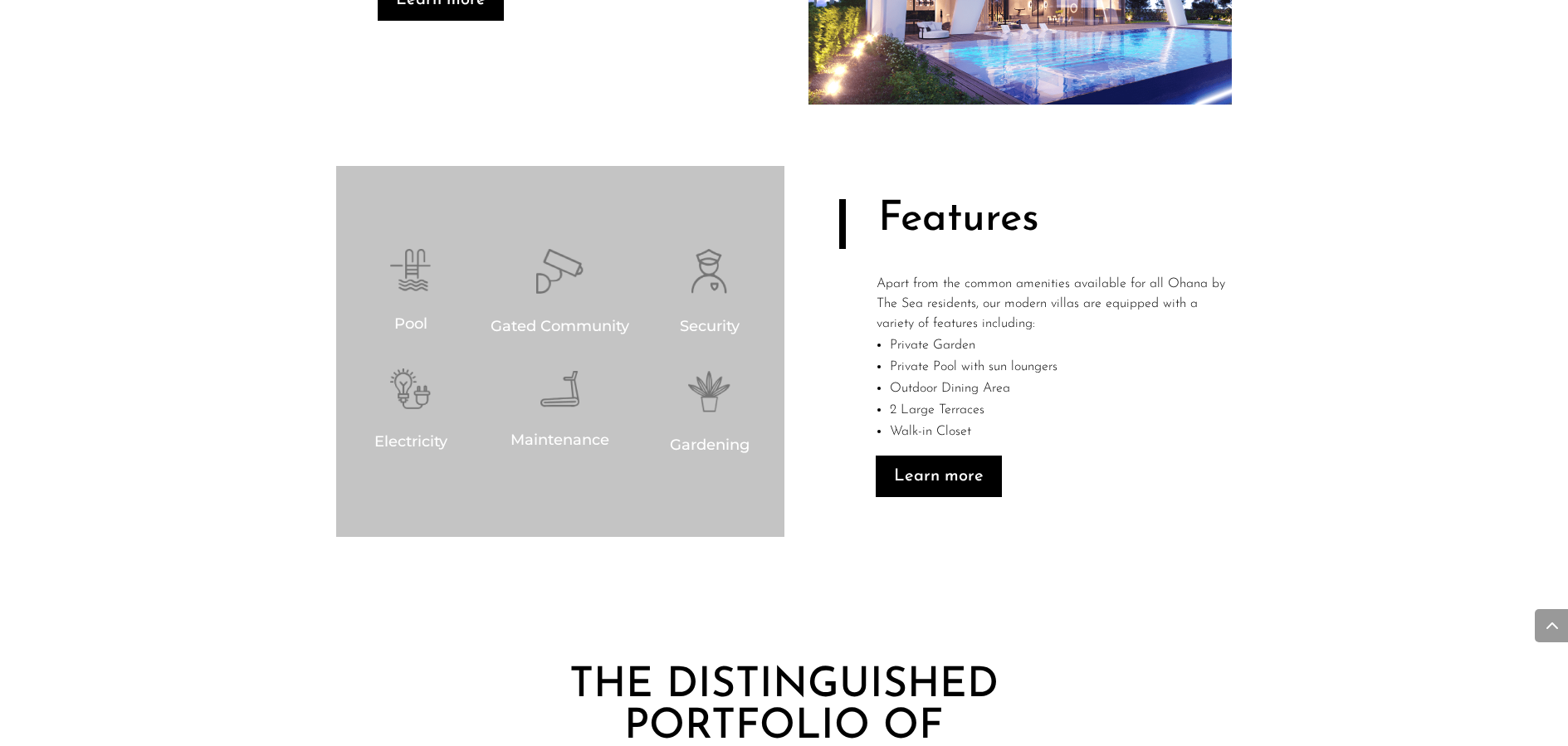
scroll to position [1306, 0]
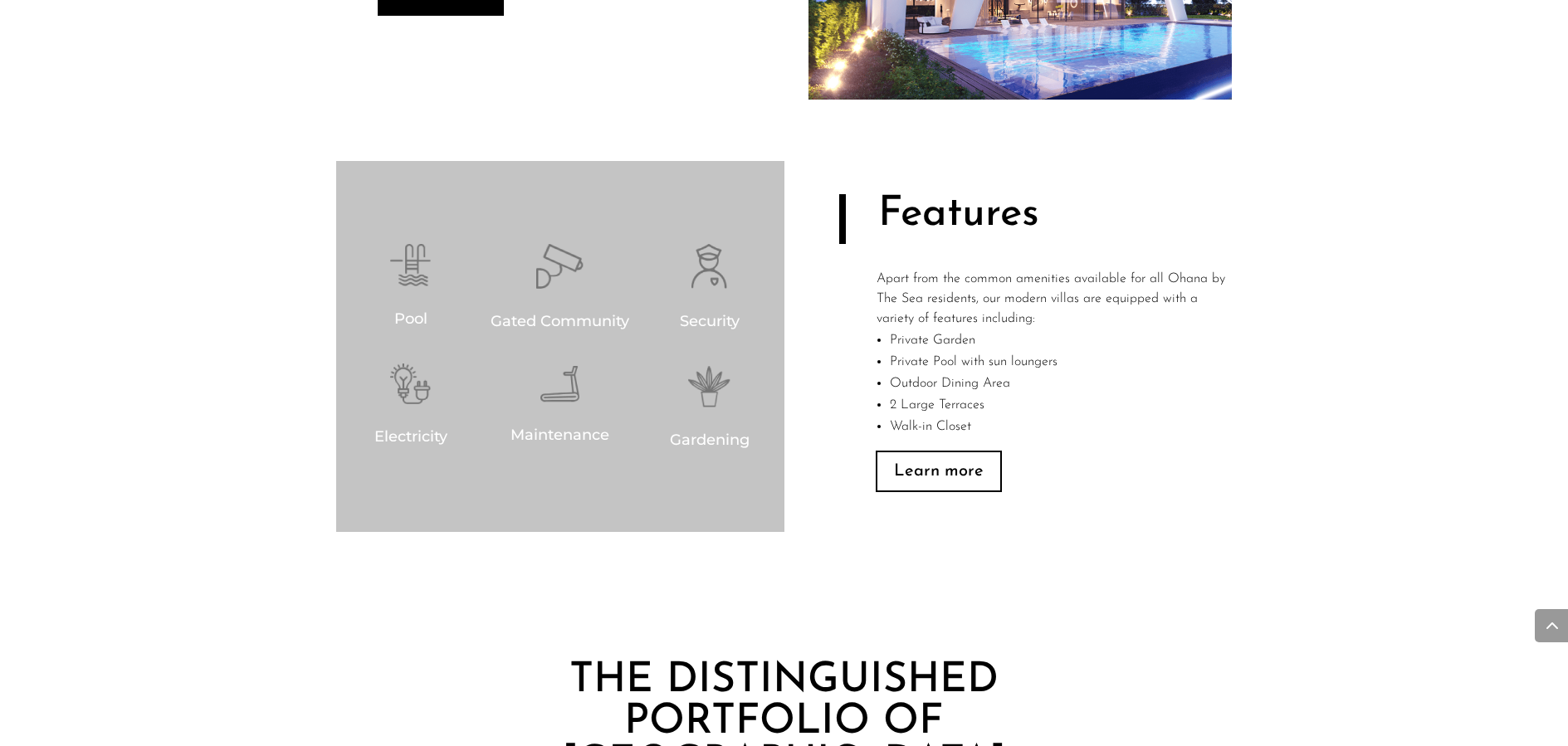
click at [981, 471] on link "Learn more" at bounding box center [939, 471] width 126 height 42
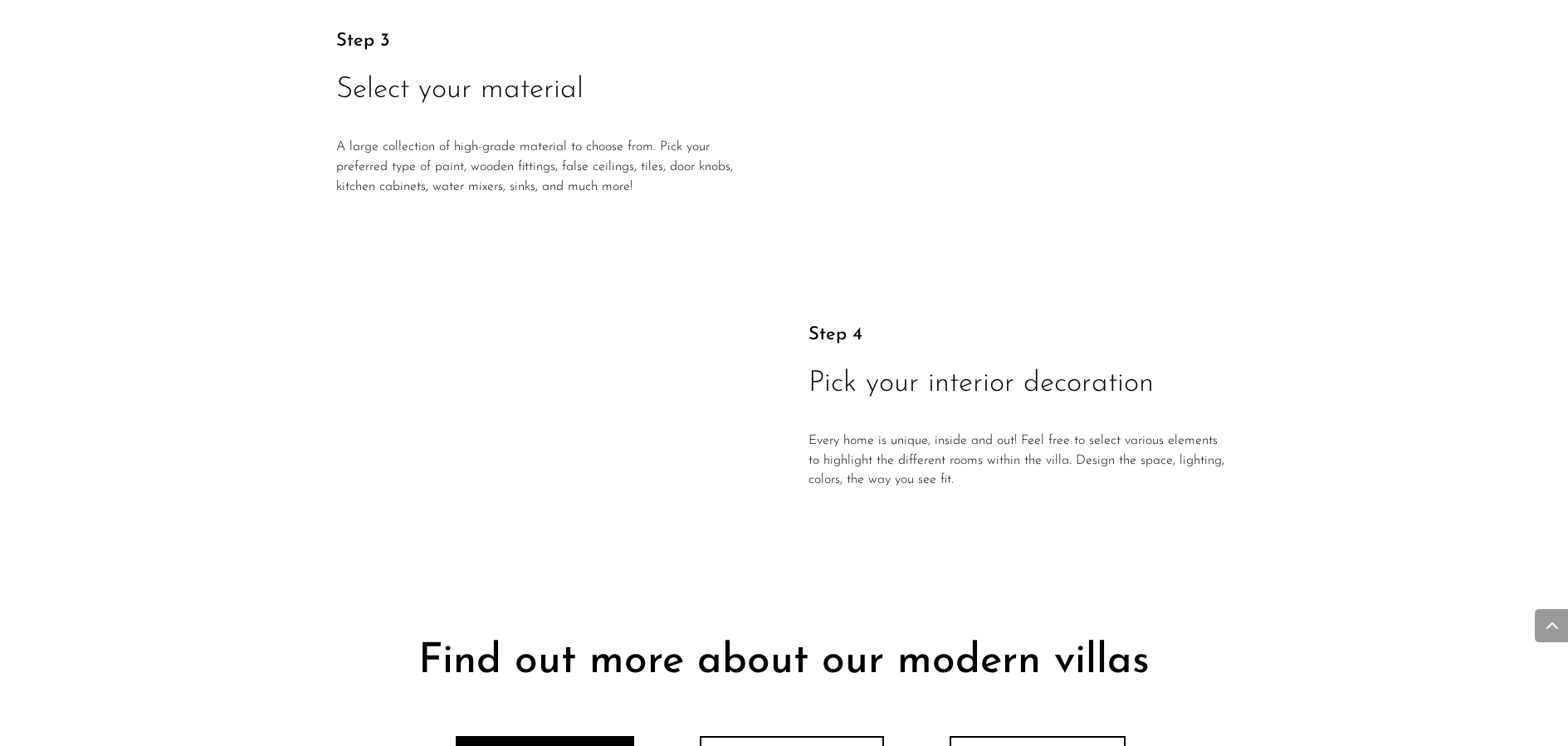
scroll to position [3701, 0]
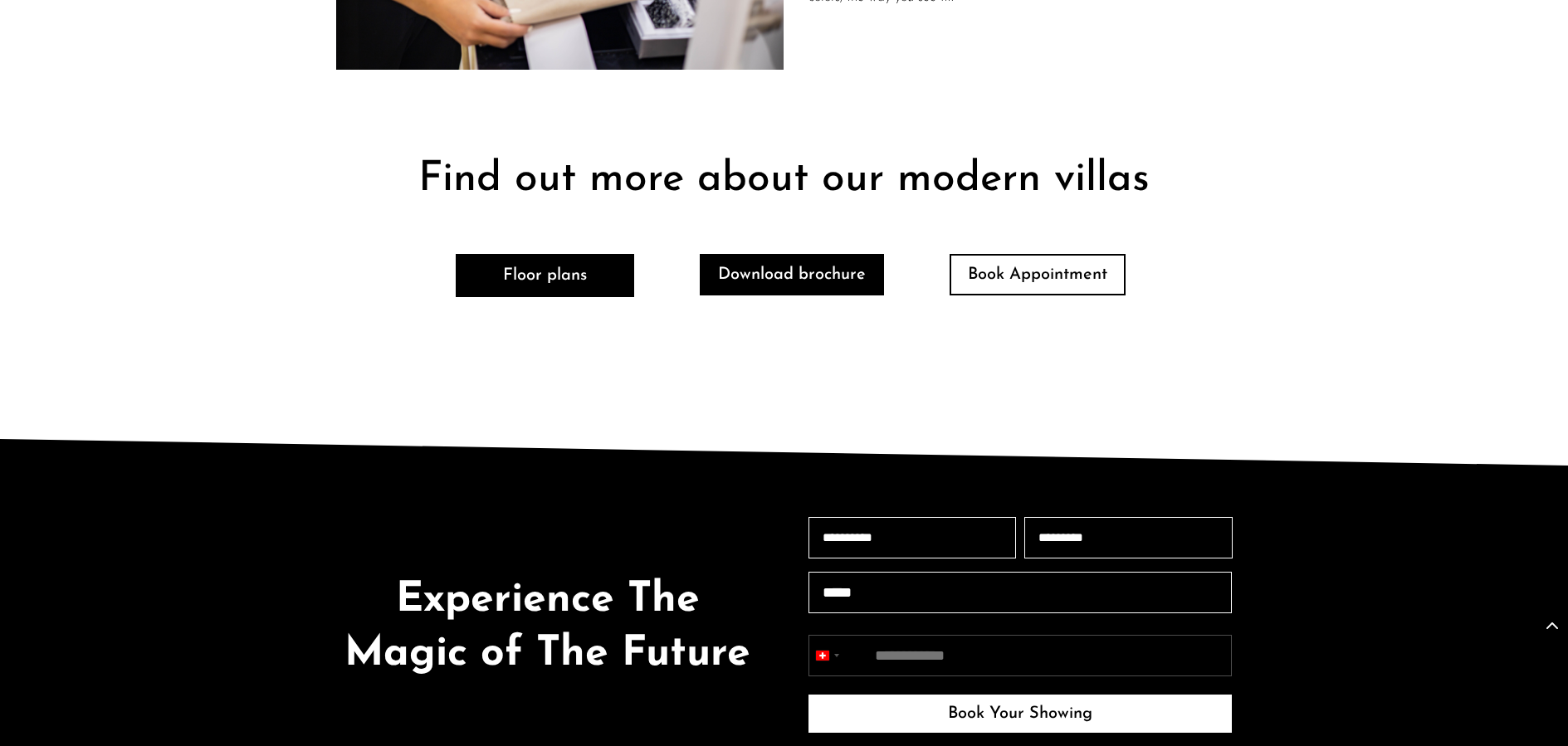
click at [795, 254] on link "Download brochure" at bounding box center [792, 275] width 184 height 42
click at [817, 254] on link "Download brochure" at bounding box center [792, 275] width 184 height 42
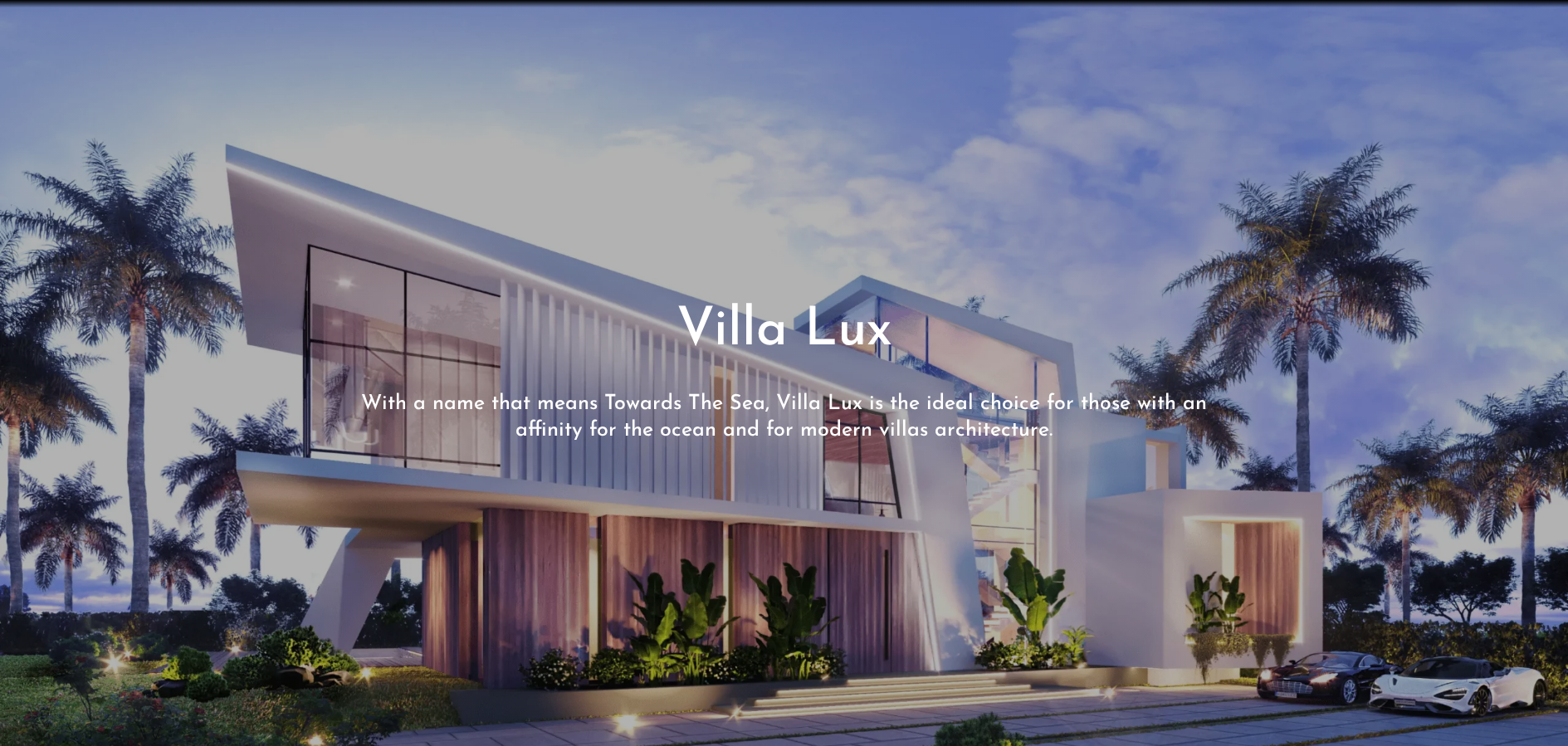
scroll to position [3701, 0]
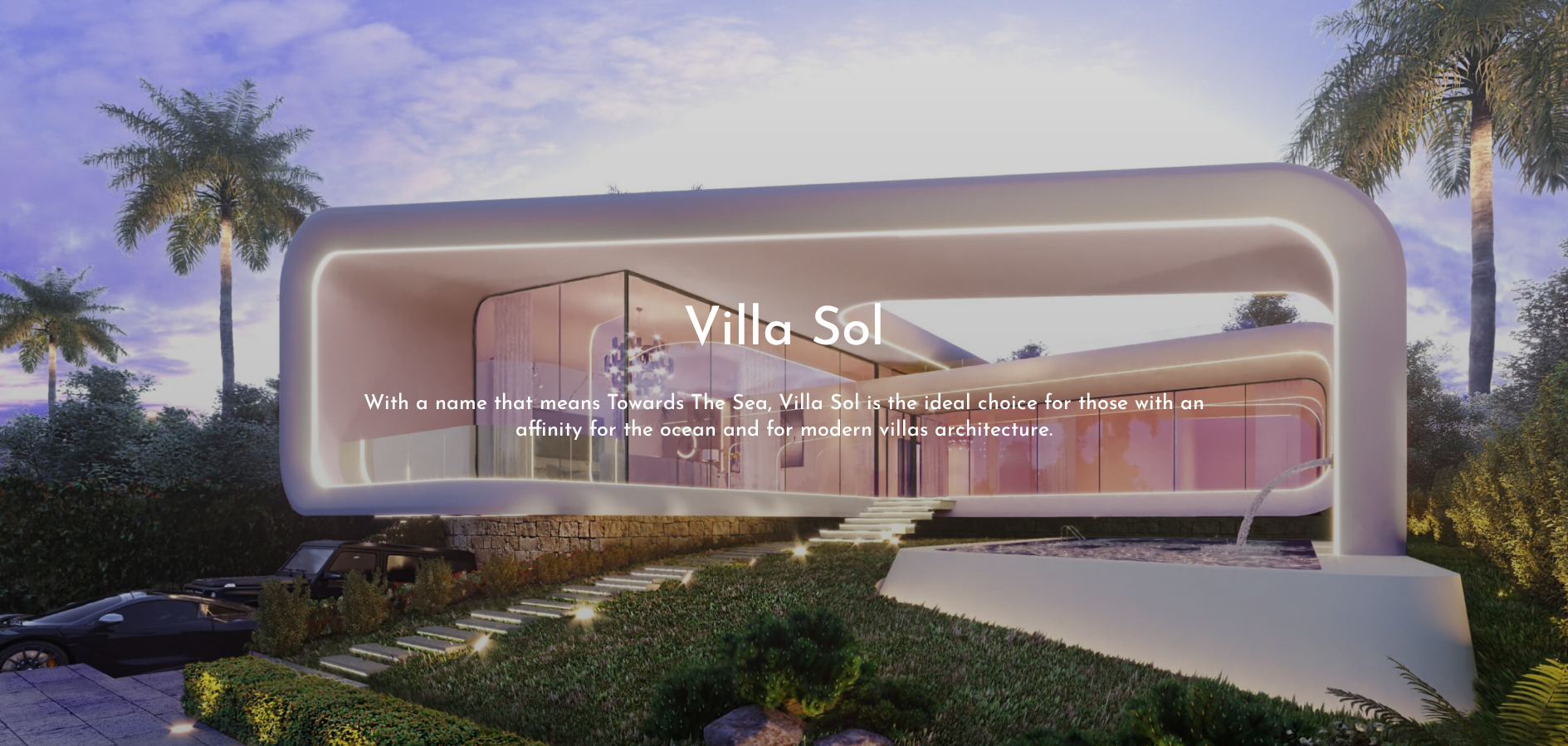
scroll to position [598, 0]
